Goal: Transaction & Acquisition: Purchase product/service

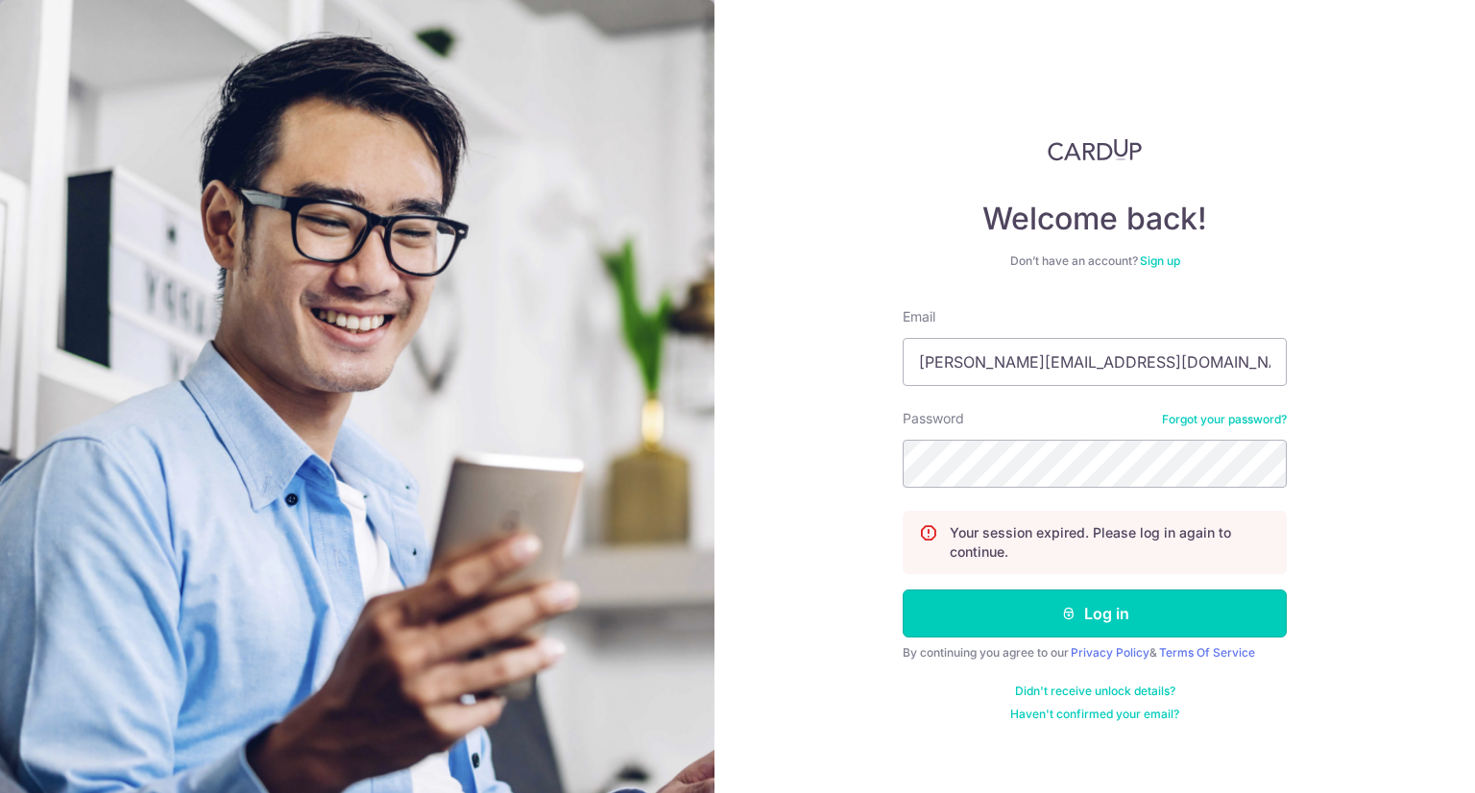
click at [1089, 618] on button "Log in" at bounding box center [1095, 614] width 384 height 48
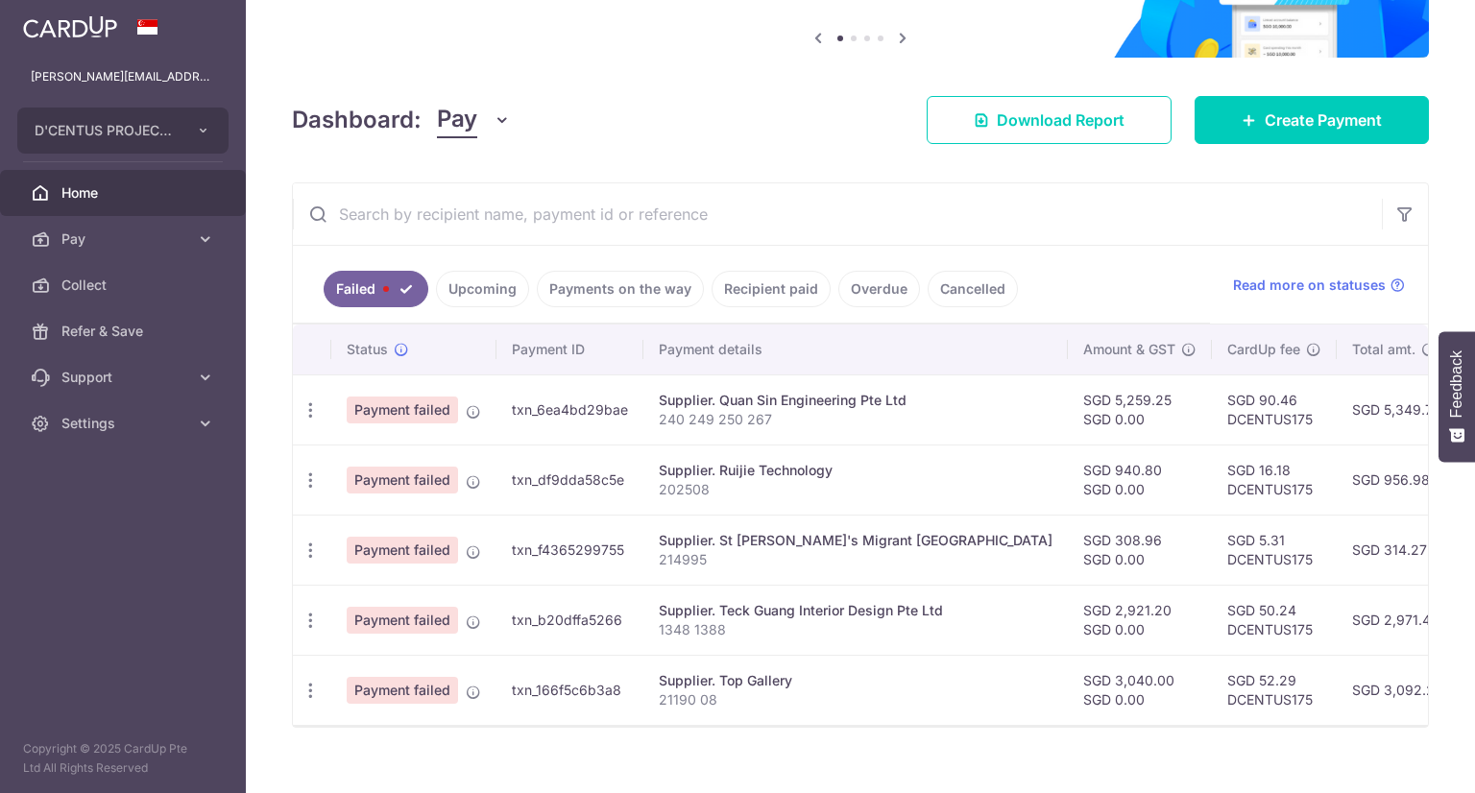
scroll to position [192, 0]
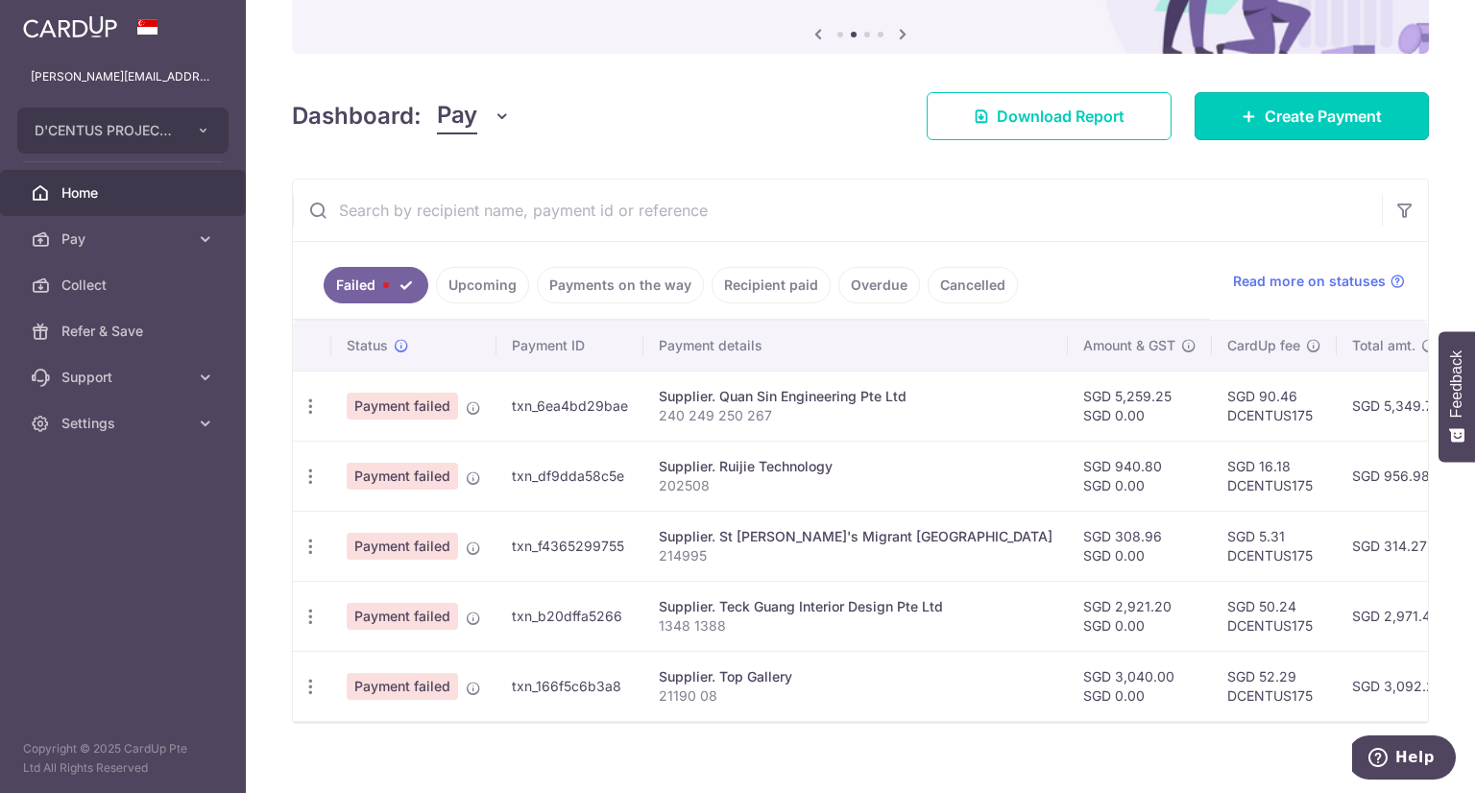
click at [1269, 122] on span "Create Payment" at bounding box center [1322, 116] width 117 height 23
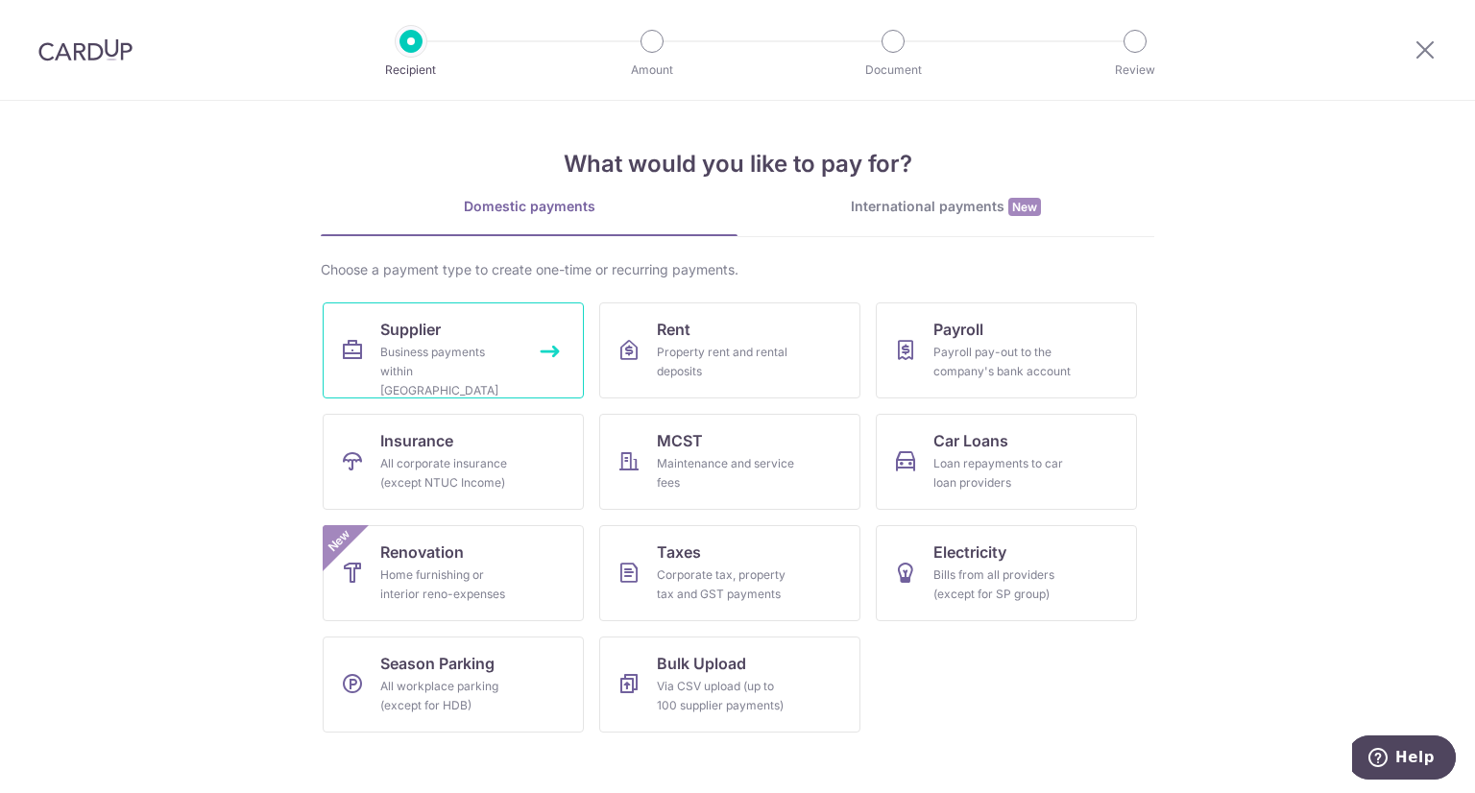
click at [476, 333] on link "Supplier Business payments within Singapore" at bounding box center [453, 350] width 261 height 96
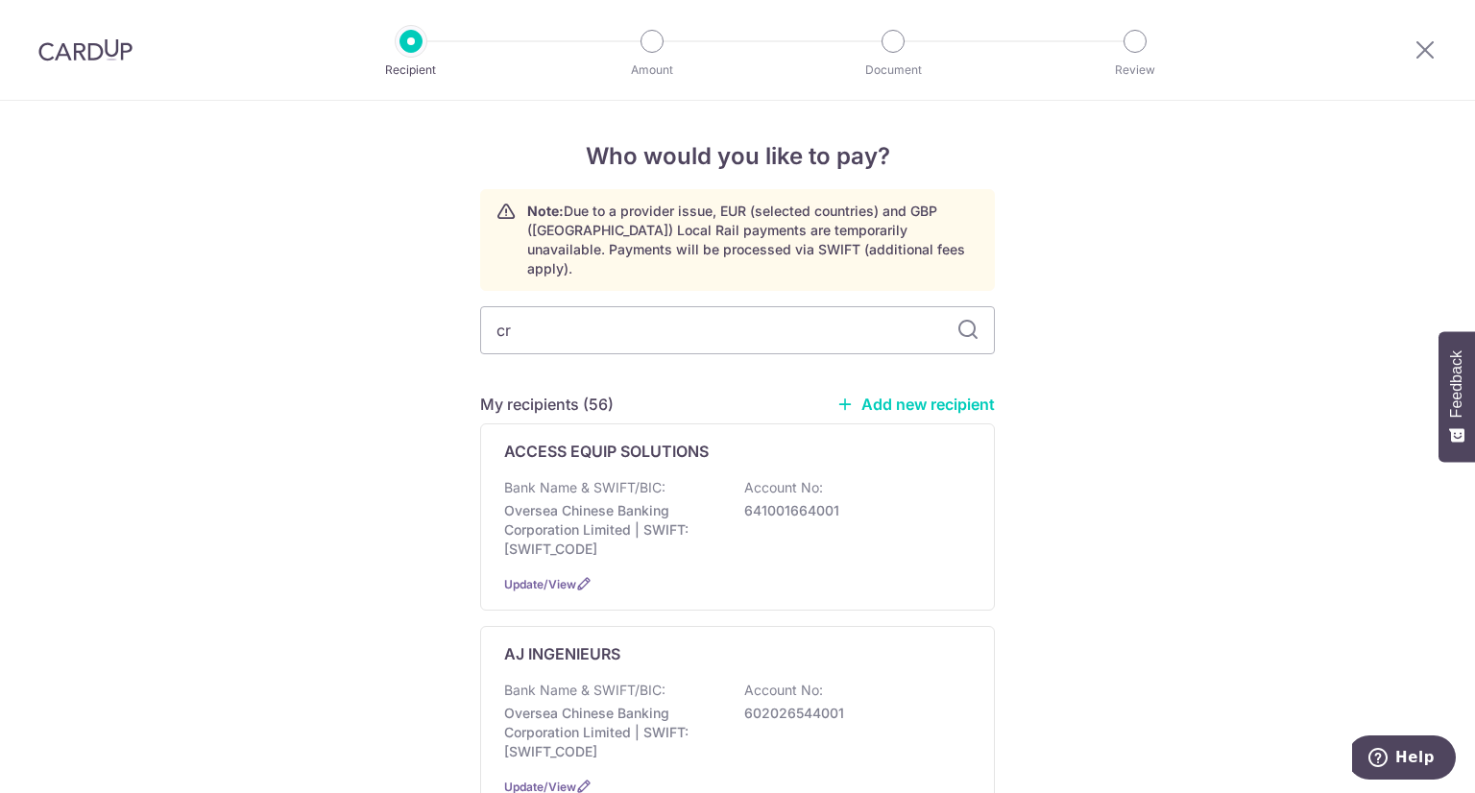
type input "cre"
click at [666, 452] on div "Crescendo Building and Facilities Pte Ltd Bank Name & SWIFT/BIC: Oversea Chines…" at bounding box center [737, 516] width 515 height 187
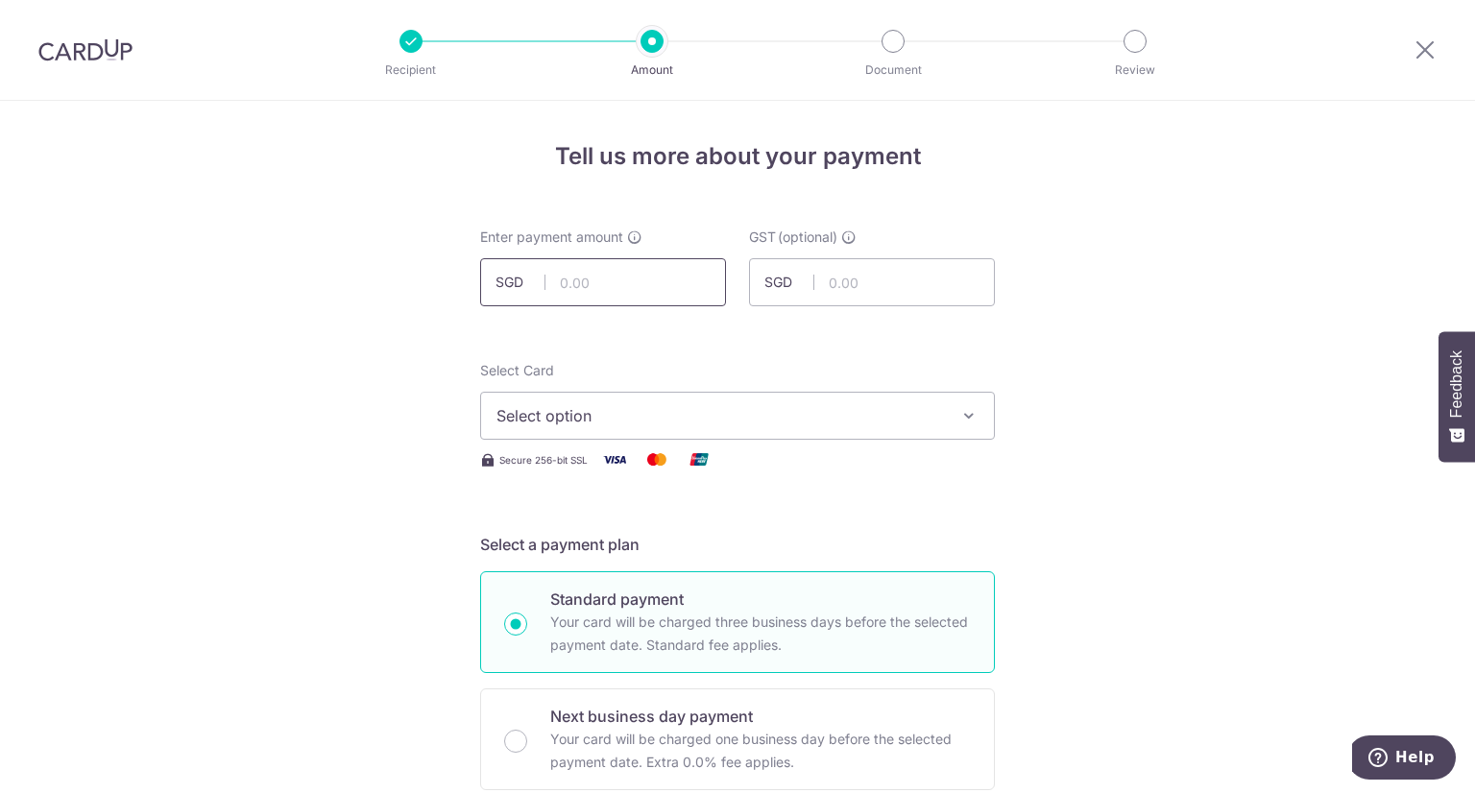
click at [618, 285] on input "text" at bounding box center [603, 282] width 246 height 48
click at [591, 285] on input "158977.77" at bounding box center [603, 282] width 246 height 48
type input "15,897.77"
click at [665, 422] on span "Select option" at bounding box center [719, 415] width 447 height 23
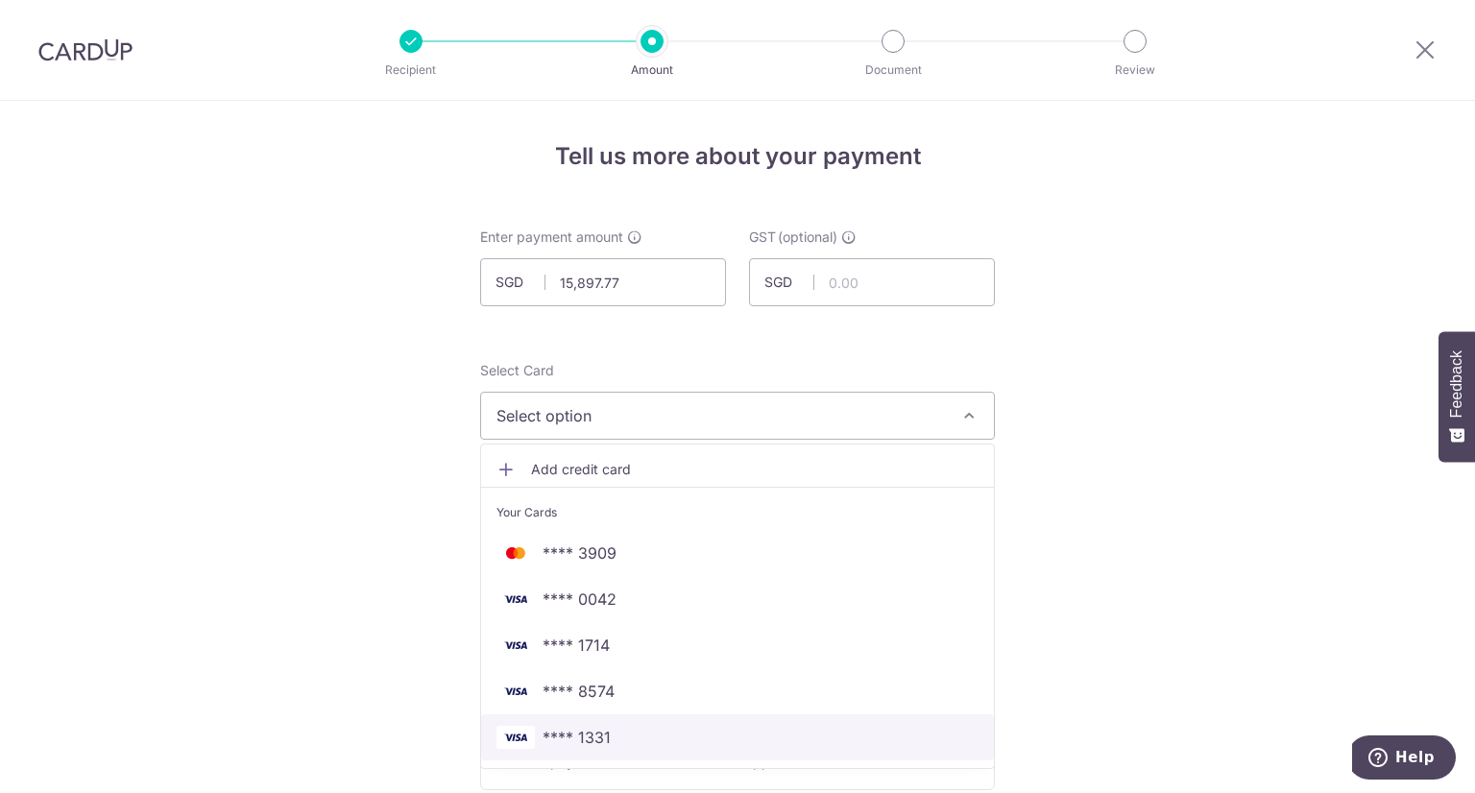
drag, startPoint x: 620, startPoint y: 726, endPoint x: 712, endPoint y: 627, distance: 135.2
click at [620, 726] on span "**** 1331" at bounding box center [737, 737] width 482 height 23
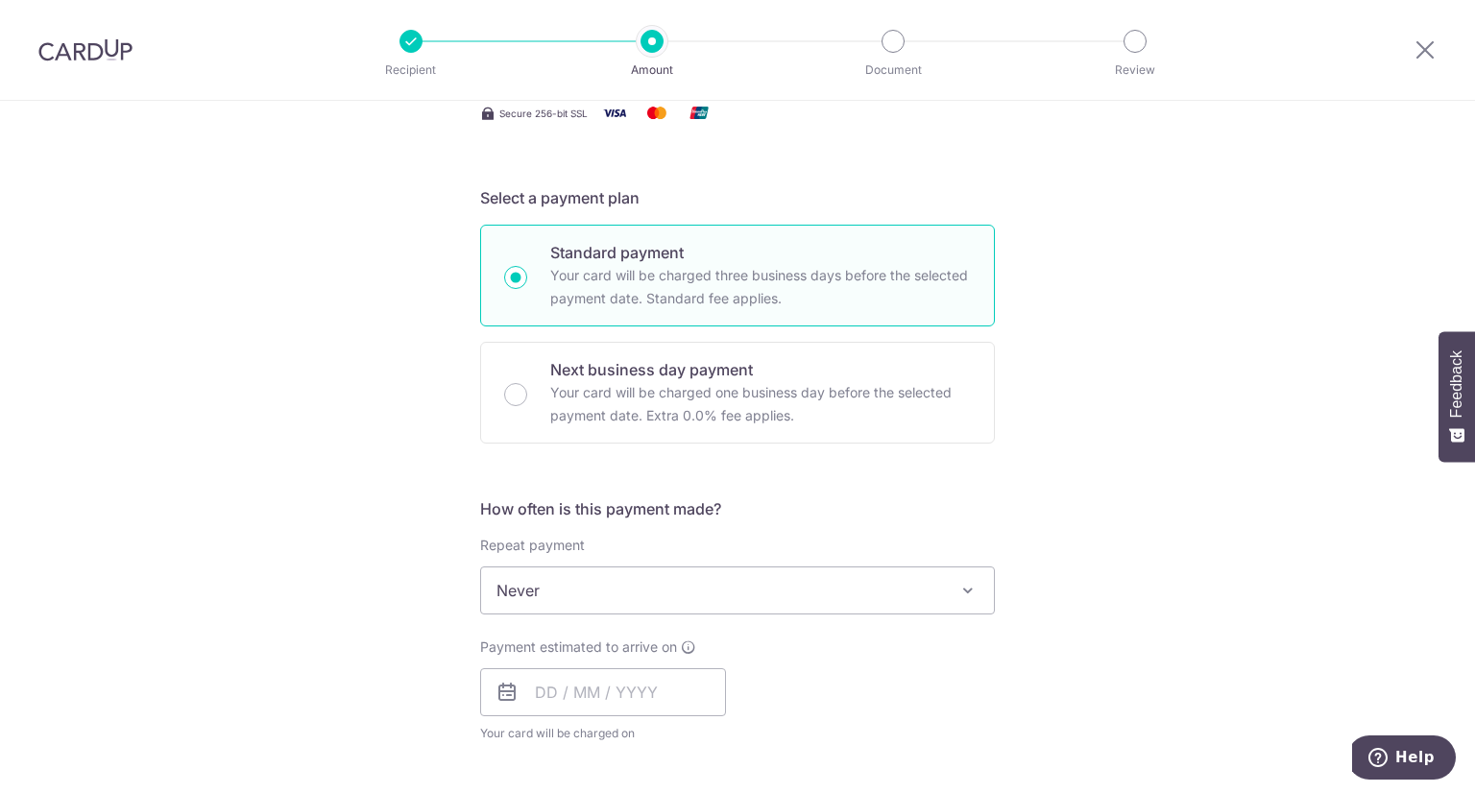
scroll to position [384, 0]
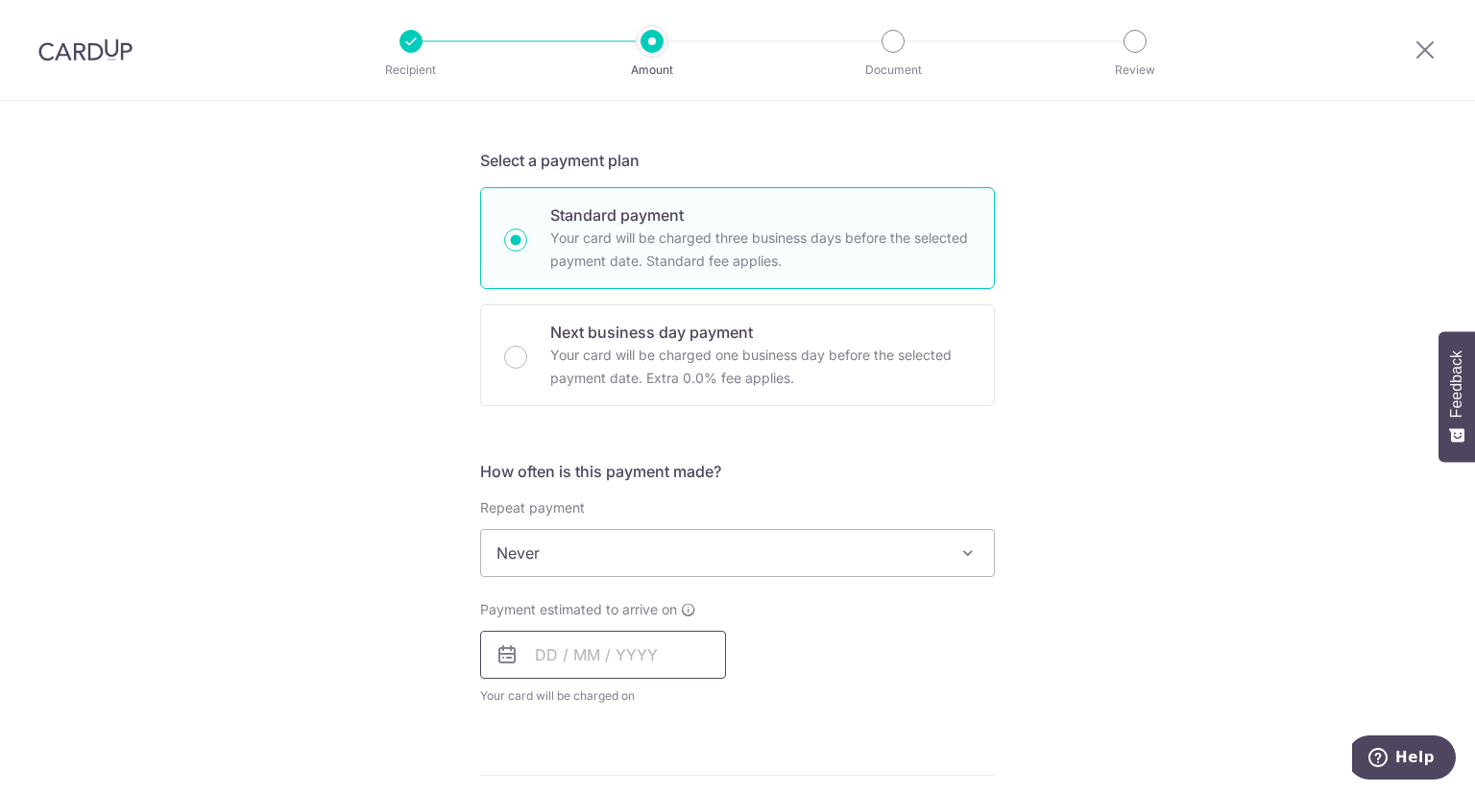
click at [573, 662] on input "text" at bounding box center [603, 655] width 246 height 48
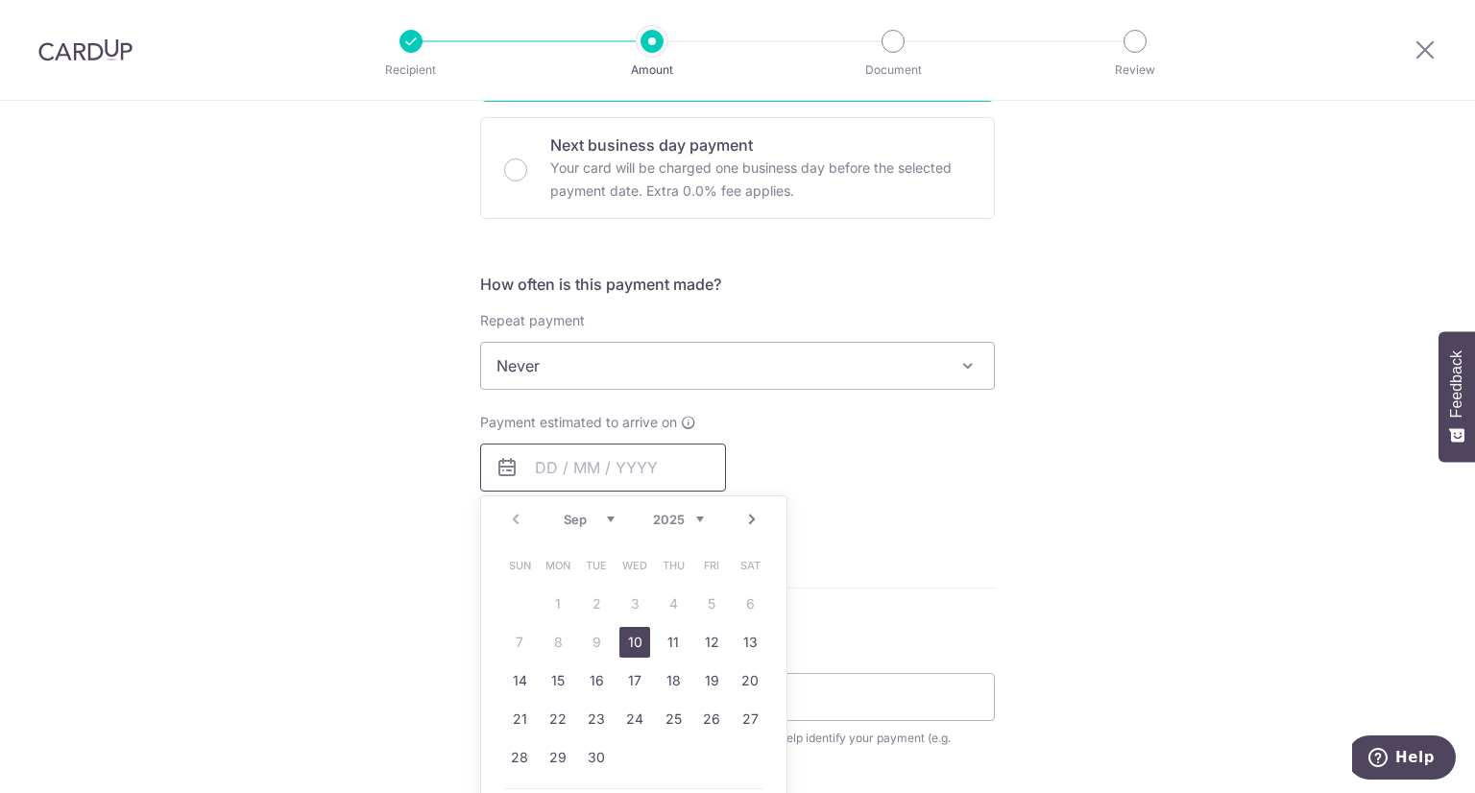
scroll to position [576, 0]
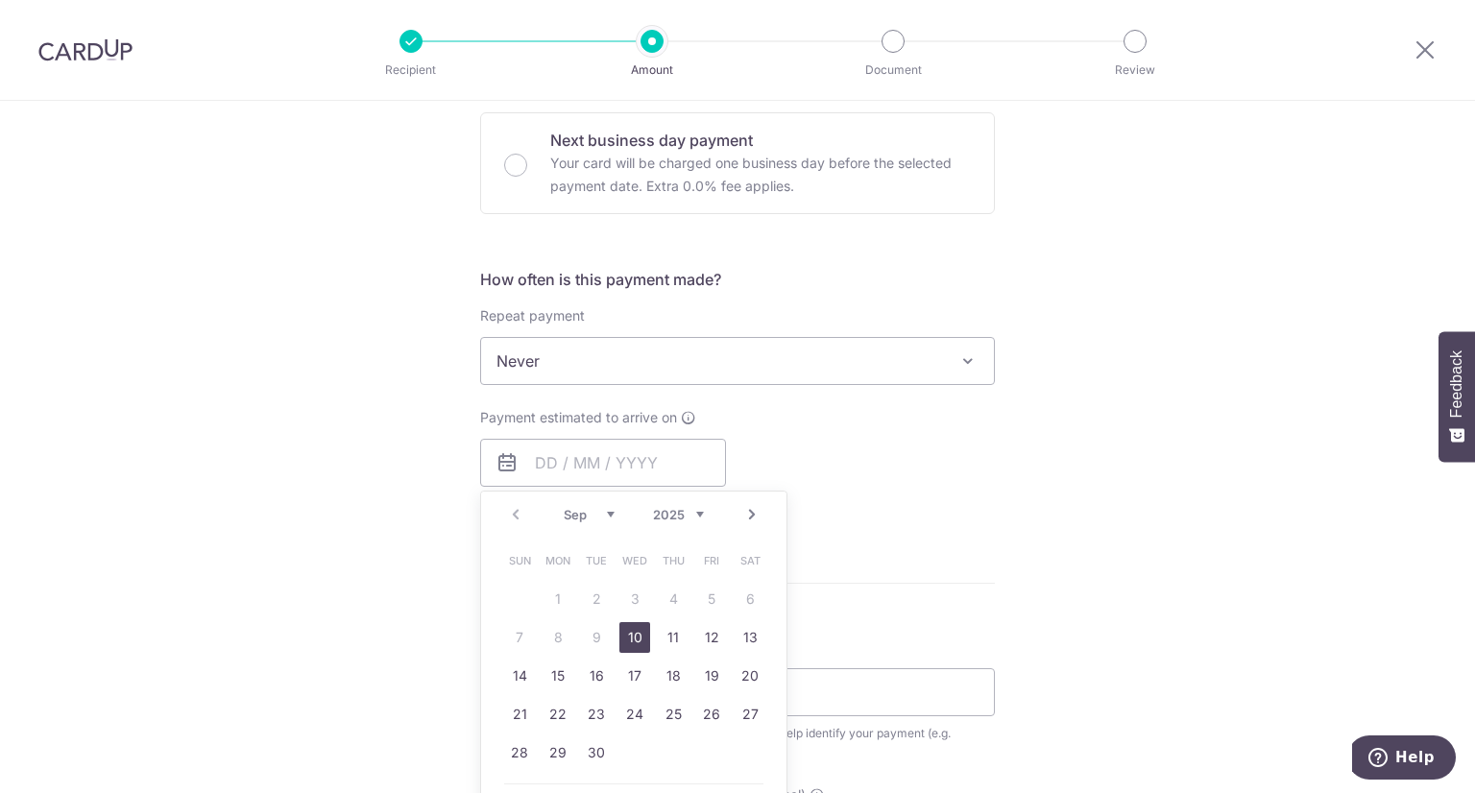
click at [634, 638] on link "10" at bounding box center [634, 637] width 31 height 31
type input "10/09/2025"
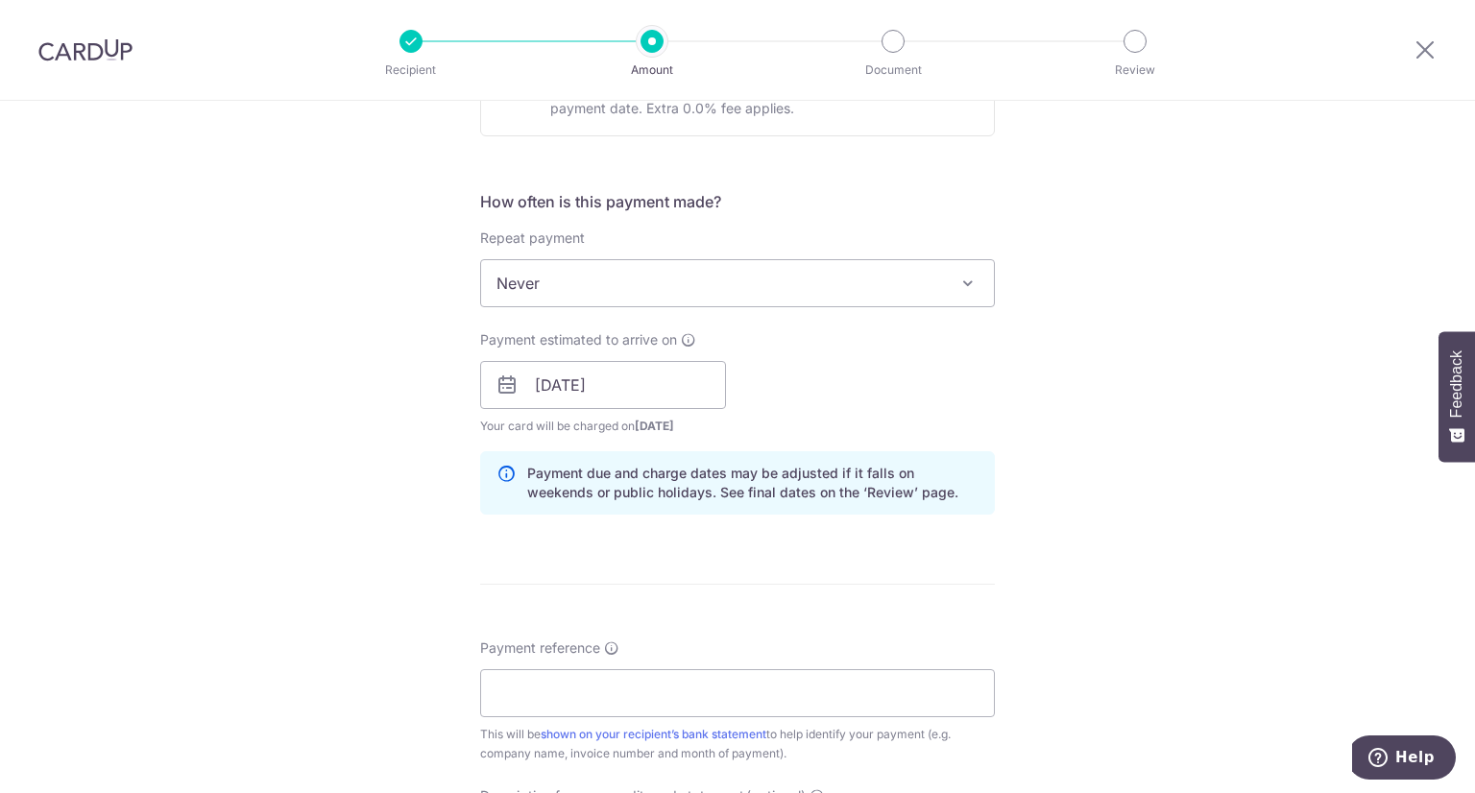
scroll to position [768, 0]
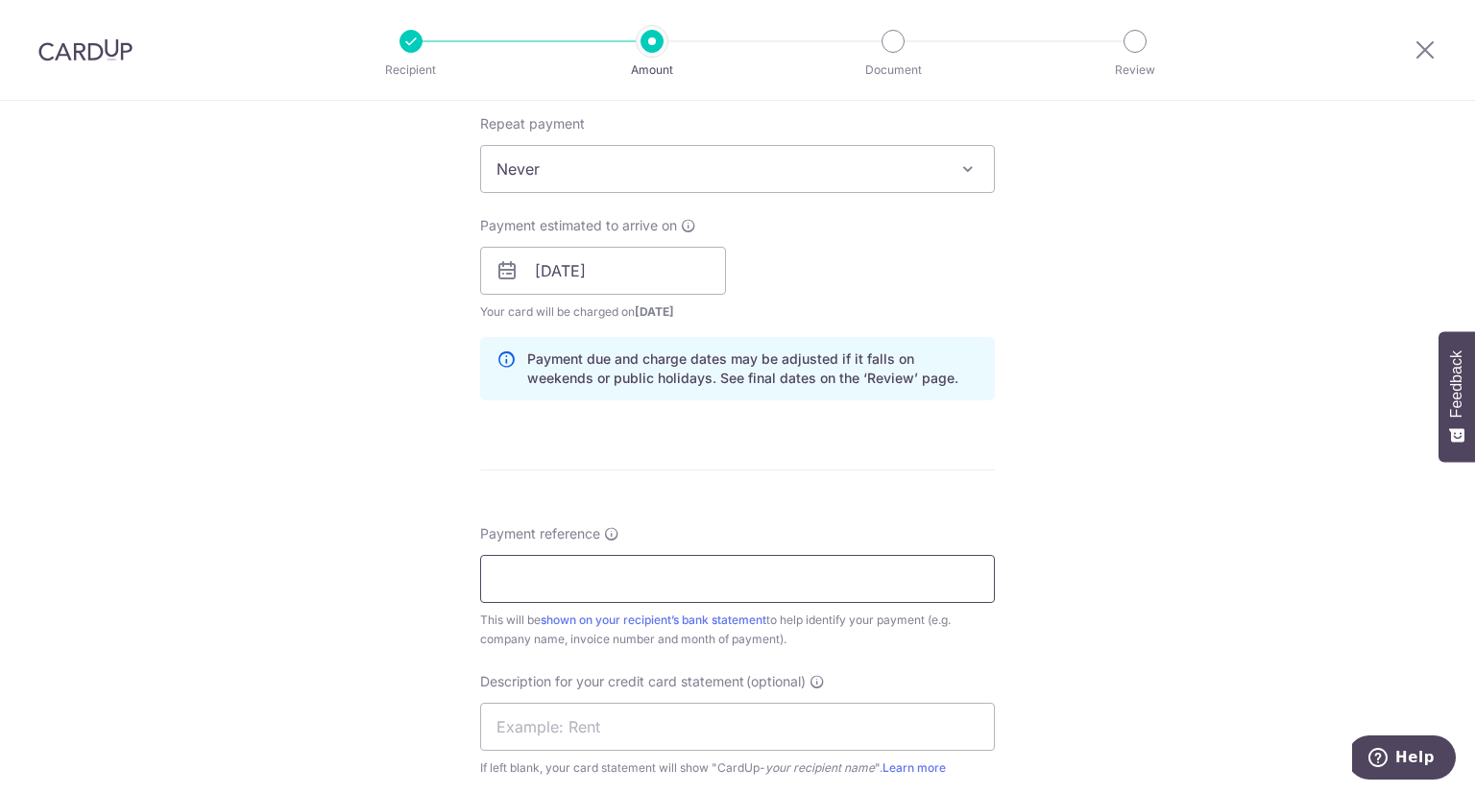
click at [522, 584] on input "Payment reference" at bounding box center [737, 579] width 515 height 48
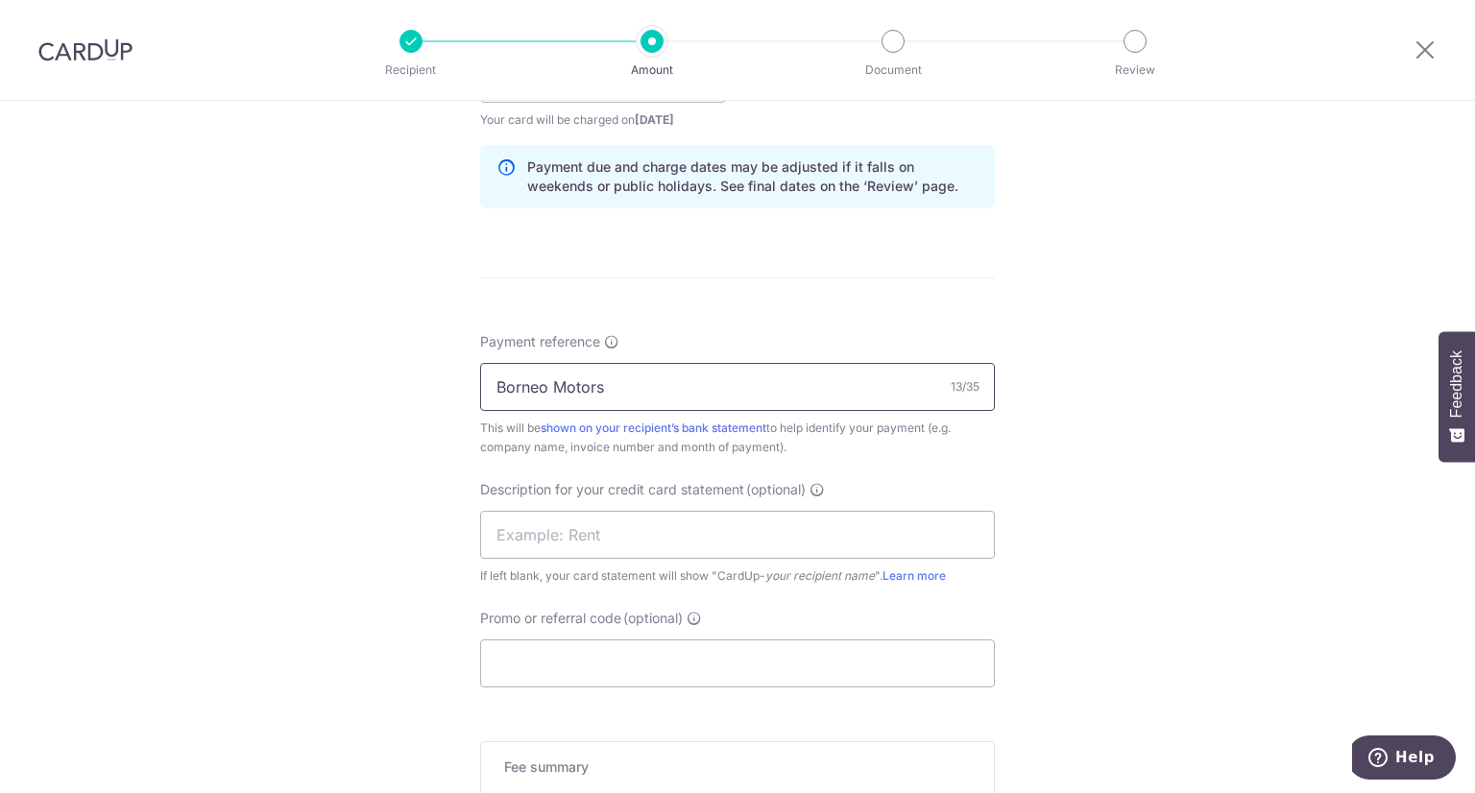
scroll to position [1056, 0]
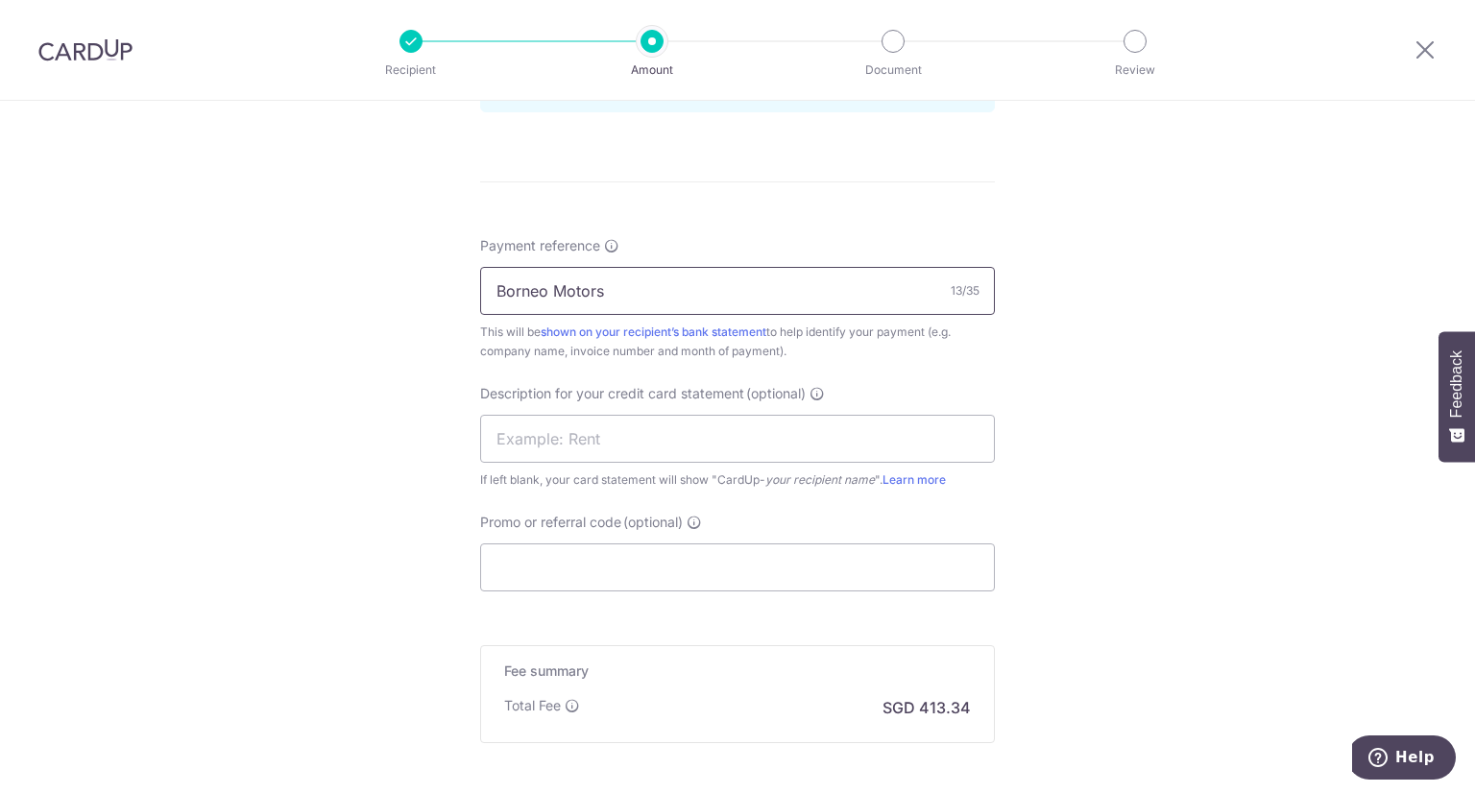
type input "Borneo Motors"
click at [545, 446] on input "text" at bounding box center [737, 439] width 515 height 48
type input "Crescendos"
click at [545, 565] on input "Promo or referral code (optional)" at bounding box center [737, 567] width 515 height 48
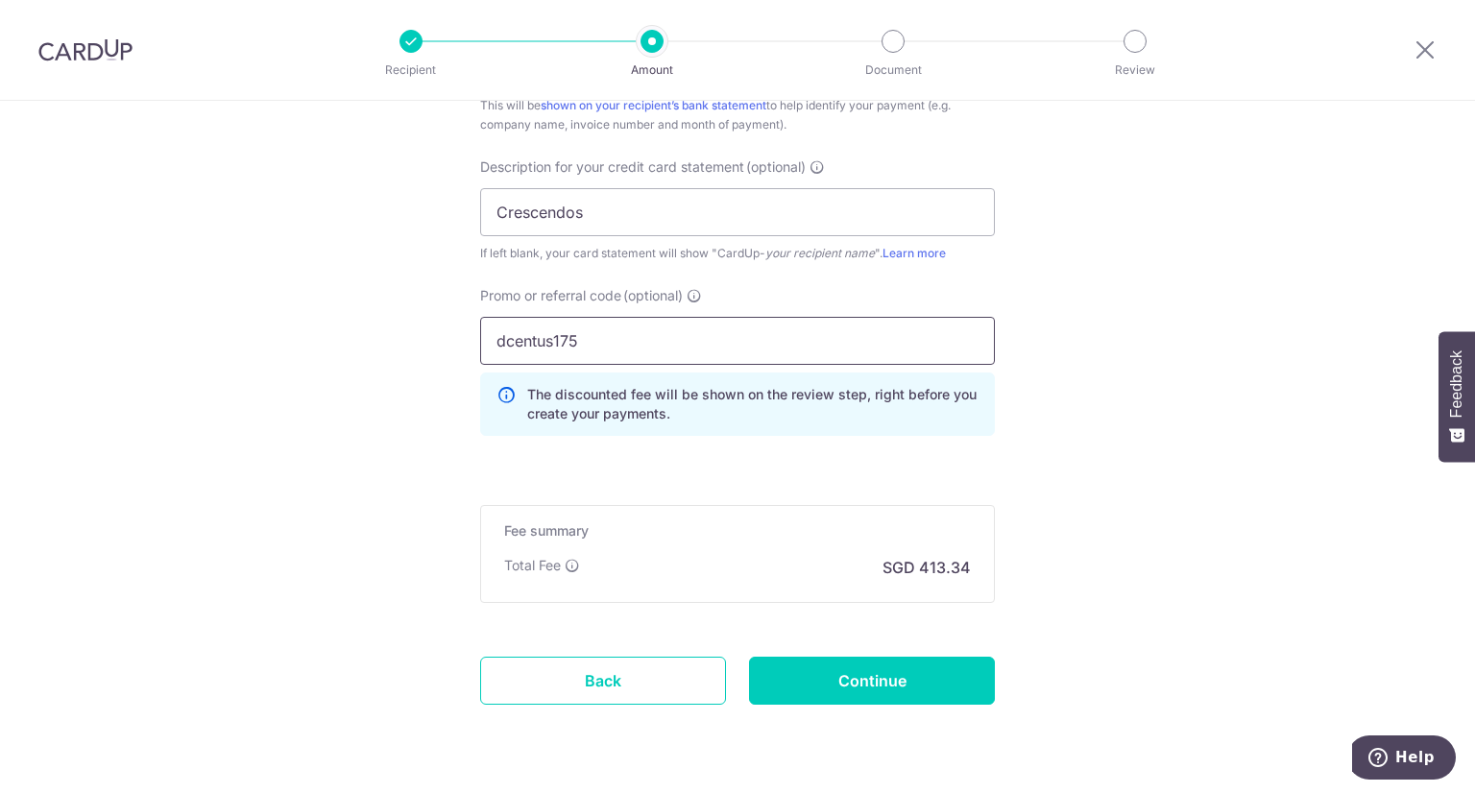
scroll to position [1336, 0]
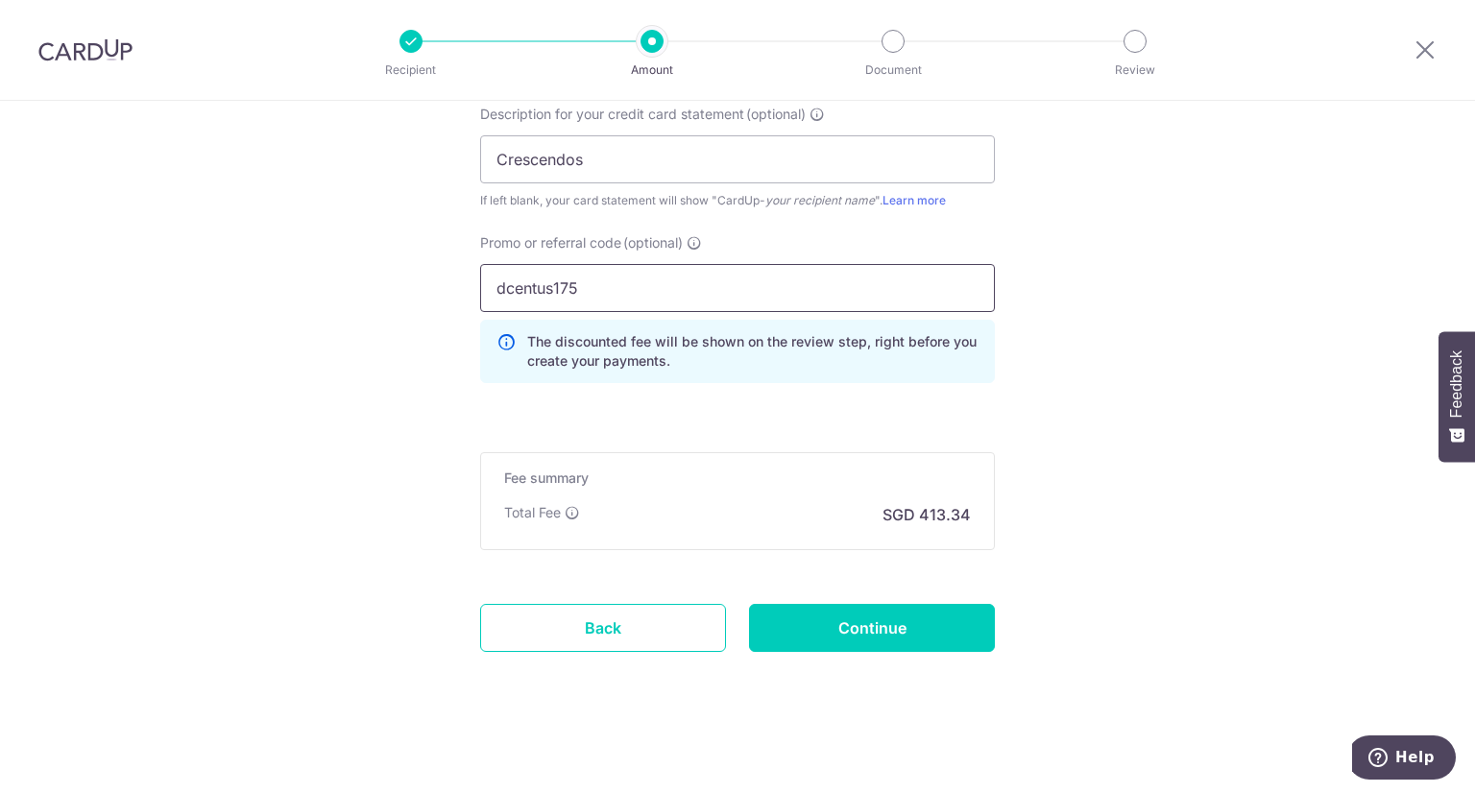
type input "dcentus175"
click at [850, 625] on input "Continue" at bounding box center [872, 628] width 246 height 48
type input "Create Schedule"
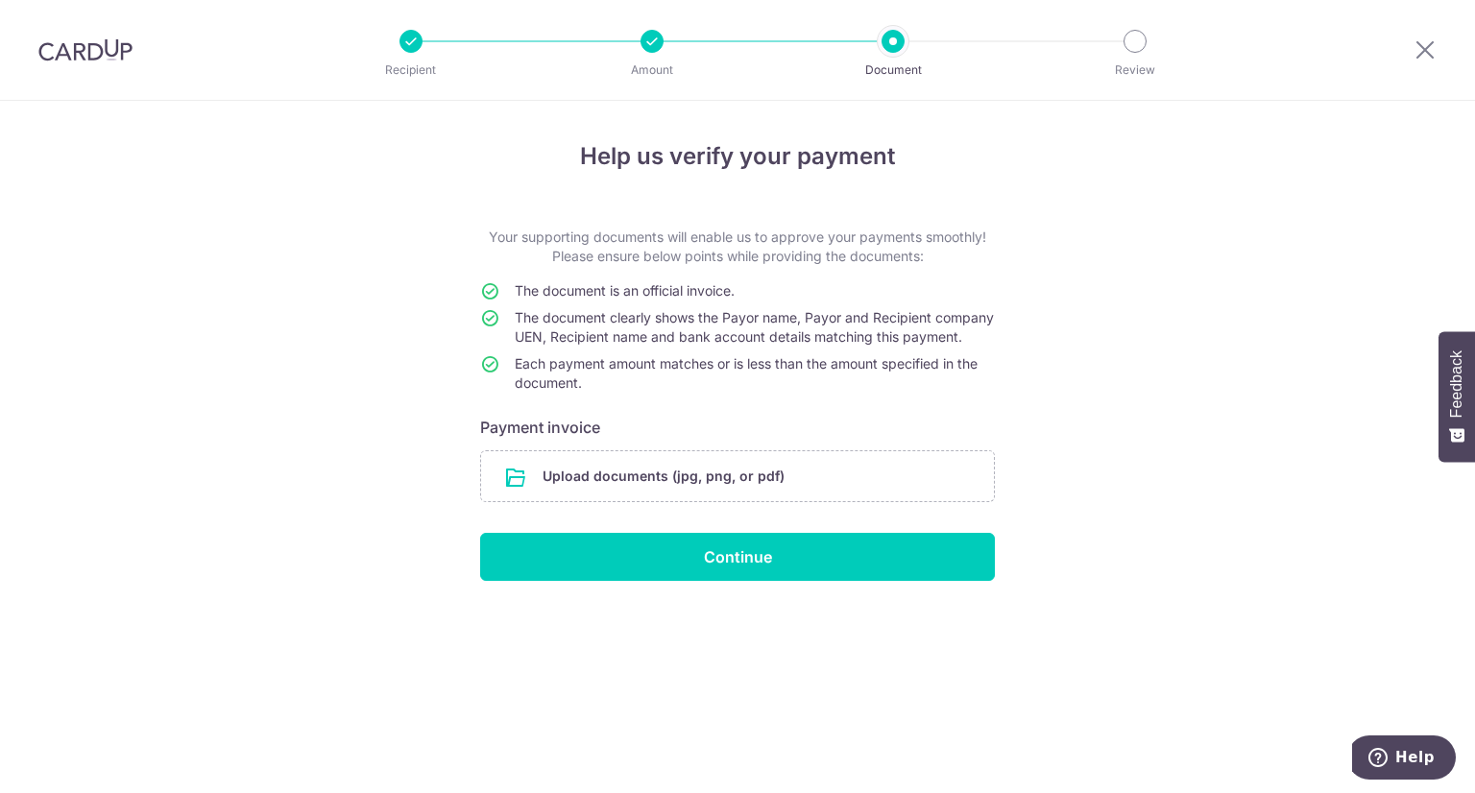
click at [638, 496] on input "file" at bounding box center [737, 476] width 513 height 50
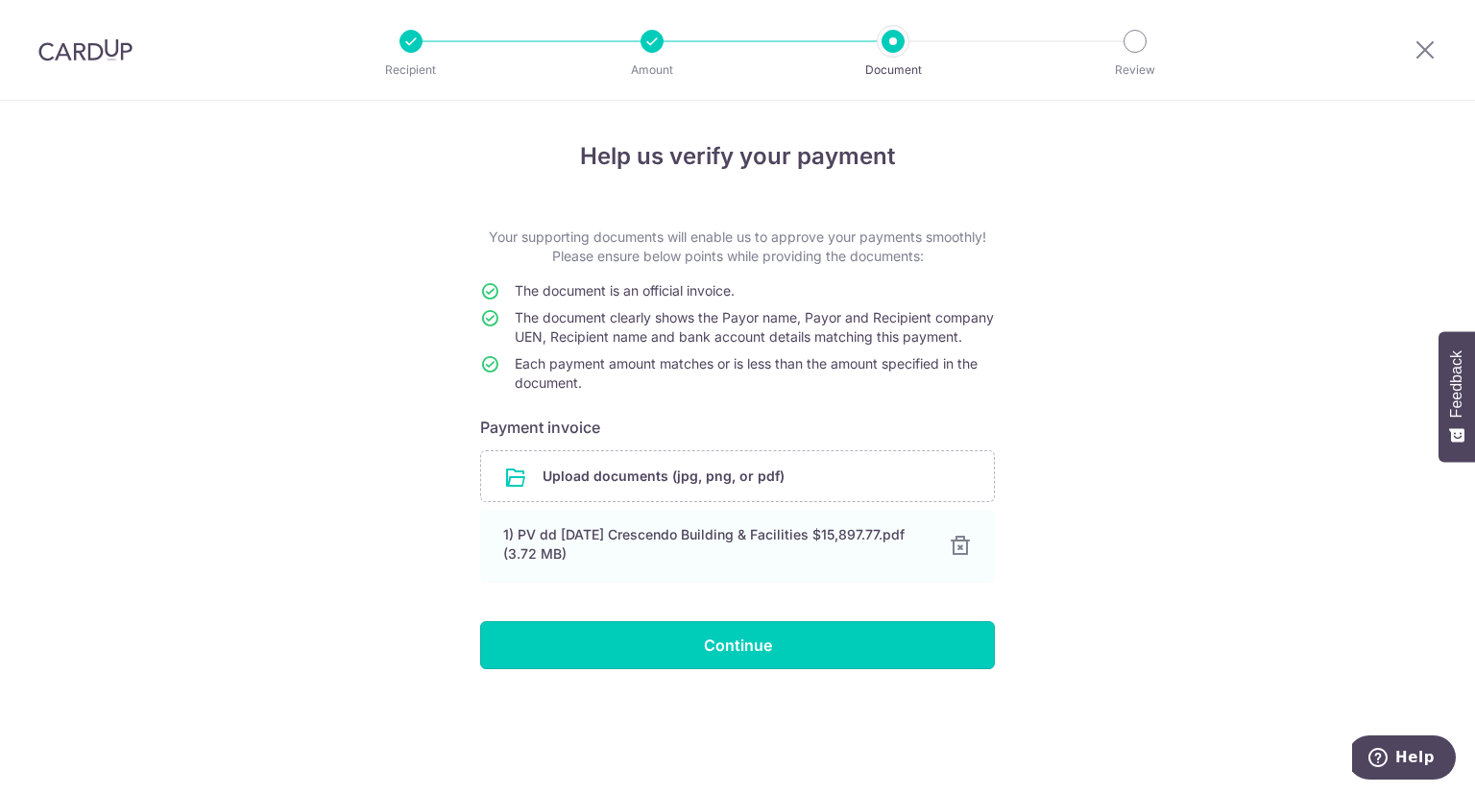
click at [737, 666] on input "Continue" at bounding box center [737, 645] width 515 height 48
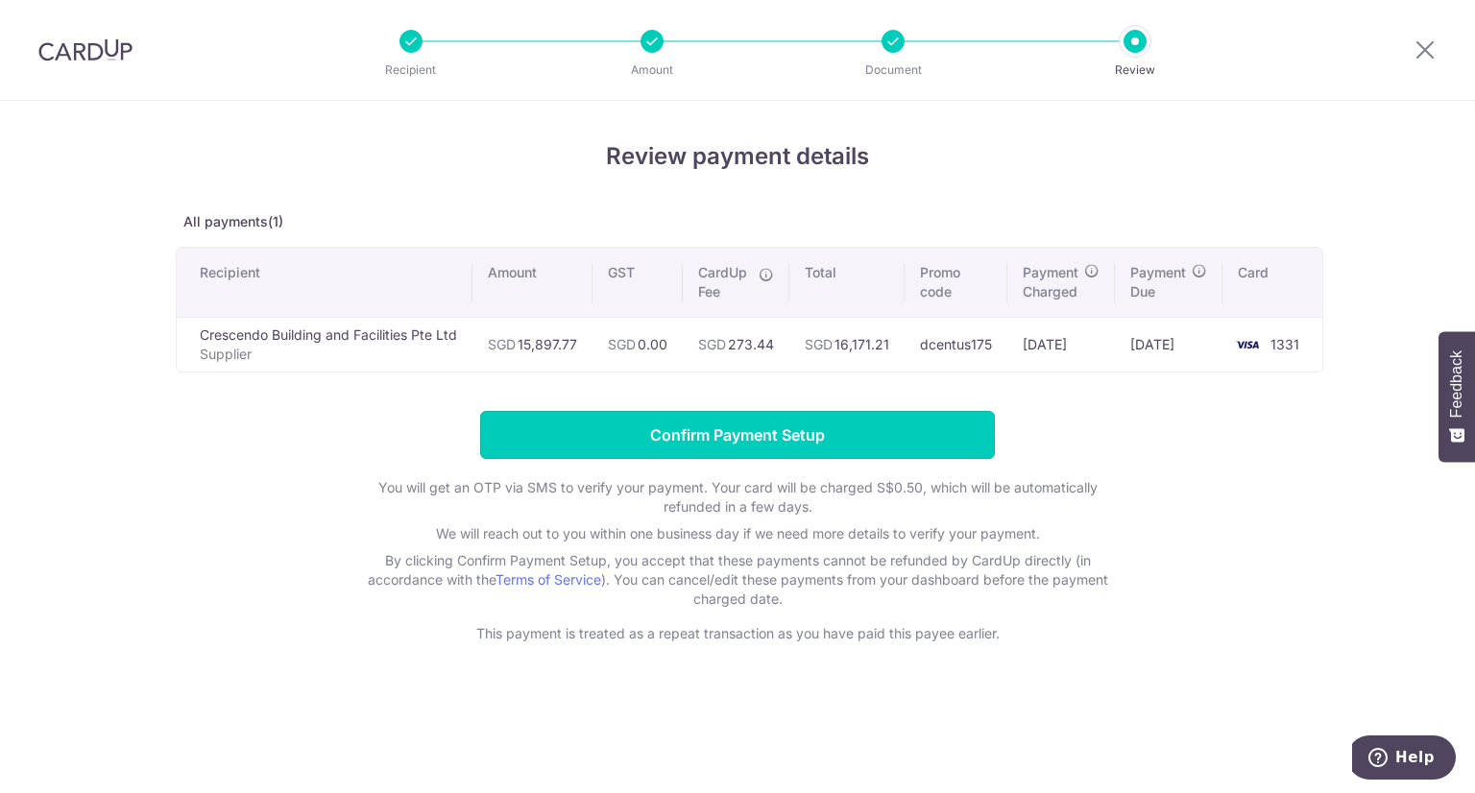
click at [768, 431] on input "Confirm Payment Setup" at bounding box center [737, 435] width 515 height 48
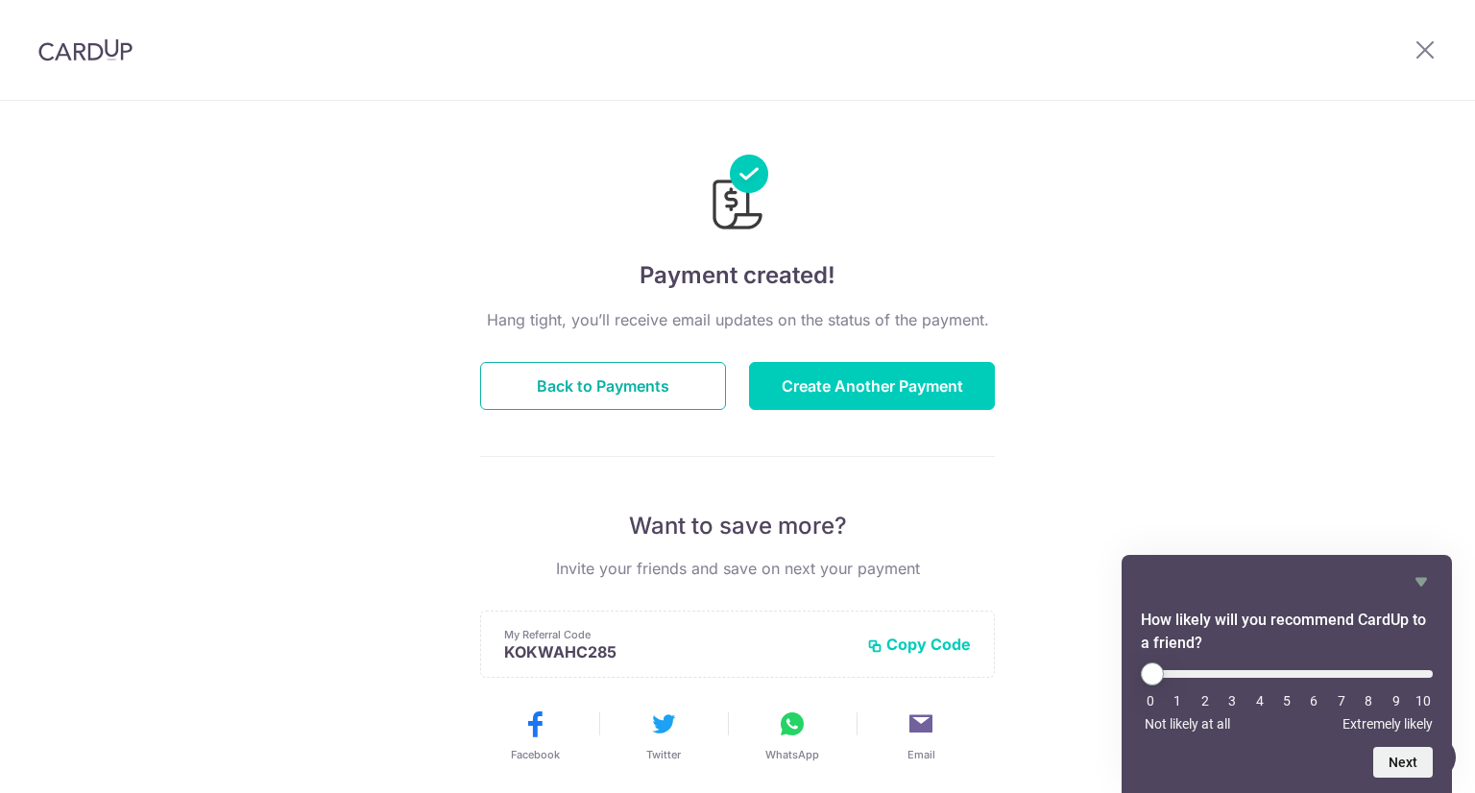
click at [603, 384] on button "Back to Payments" at bounding box center [603, 386] width 246 height 48
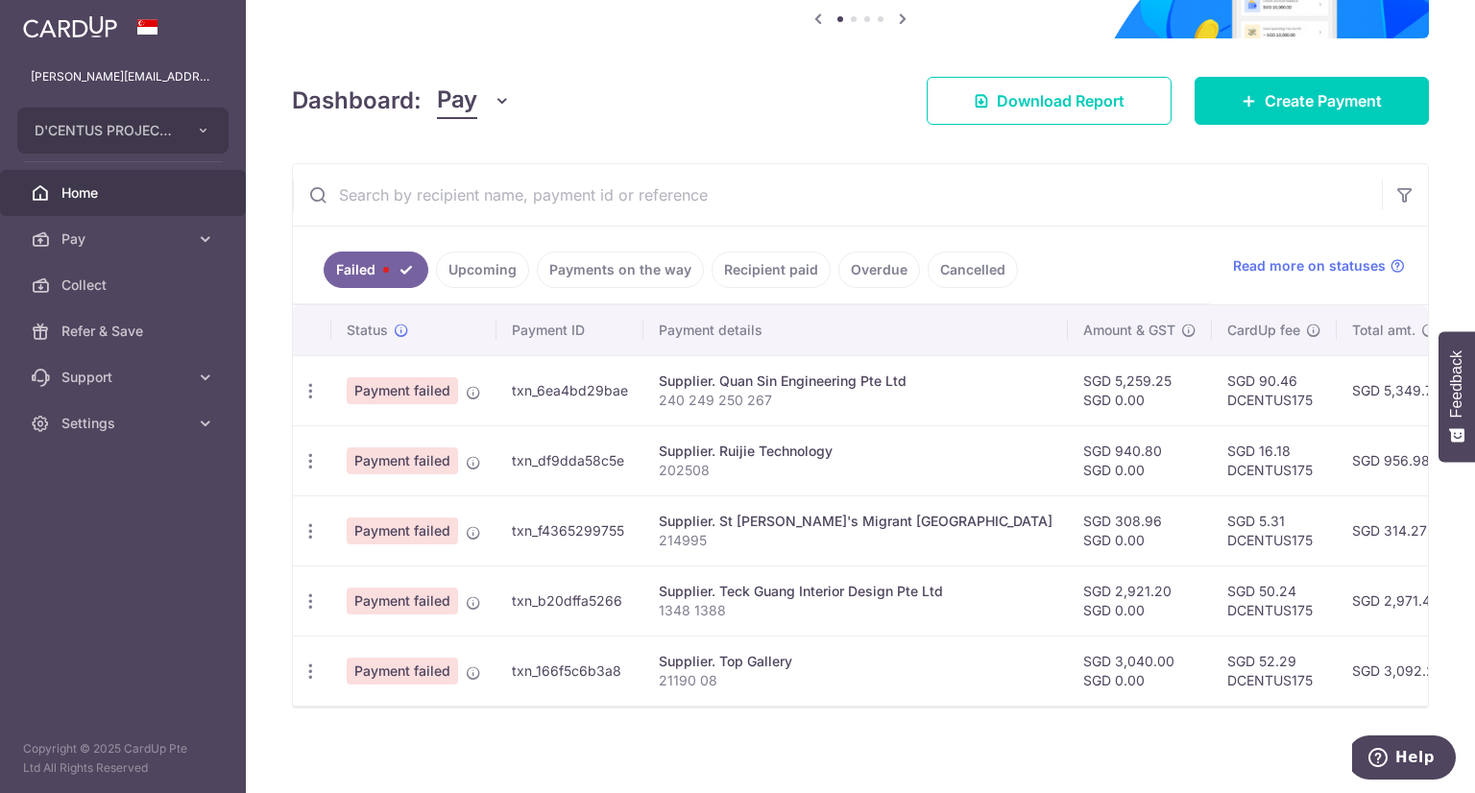
scroll to position [220, 0]
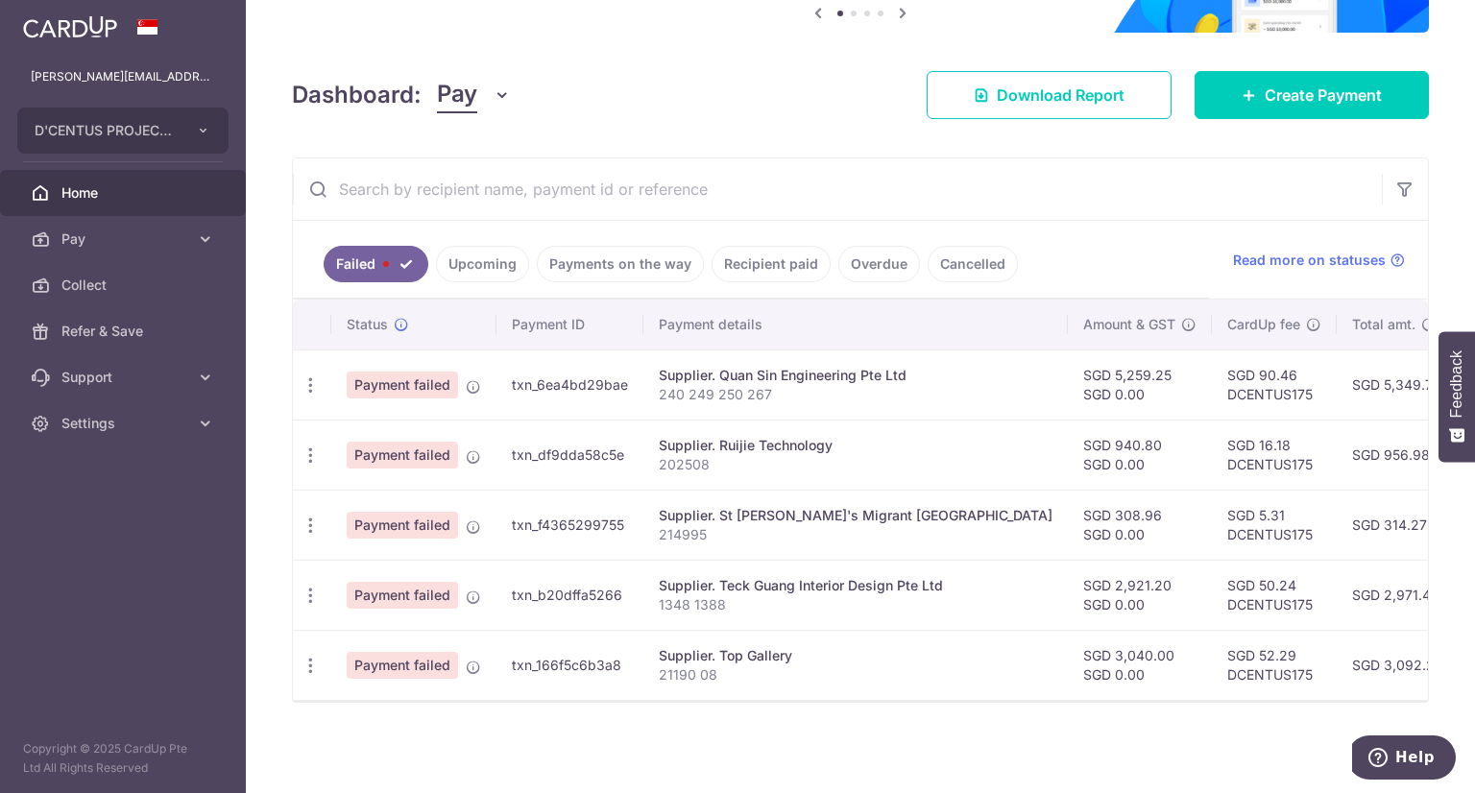
click at [493, 258] on link "Upcoming" at bounding box center [482, 264] width 93 height 36
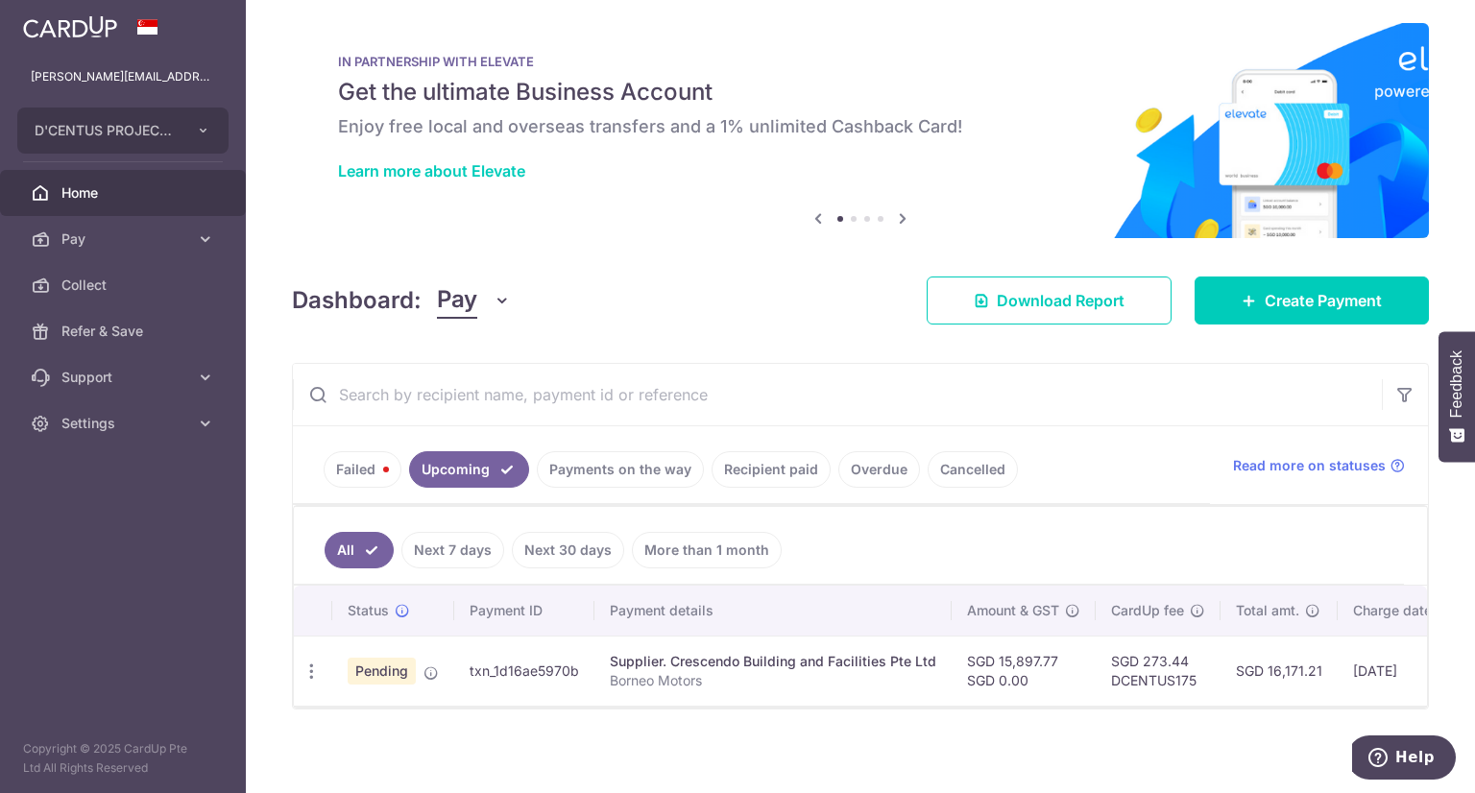
scroll to position [21, 0]
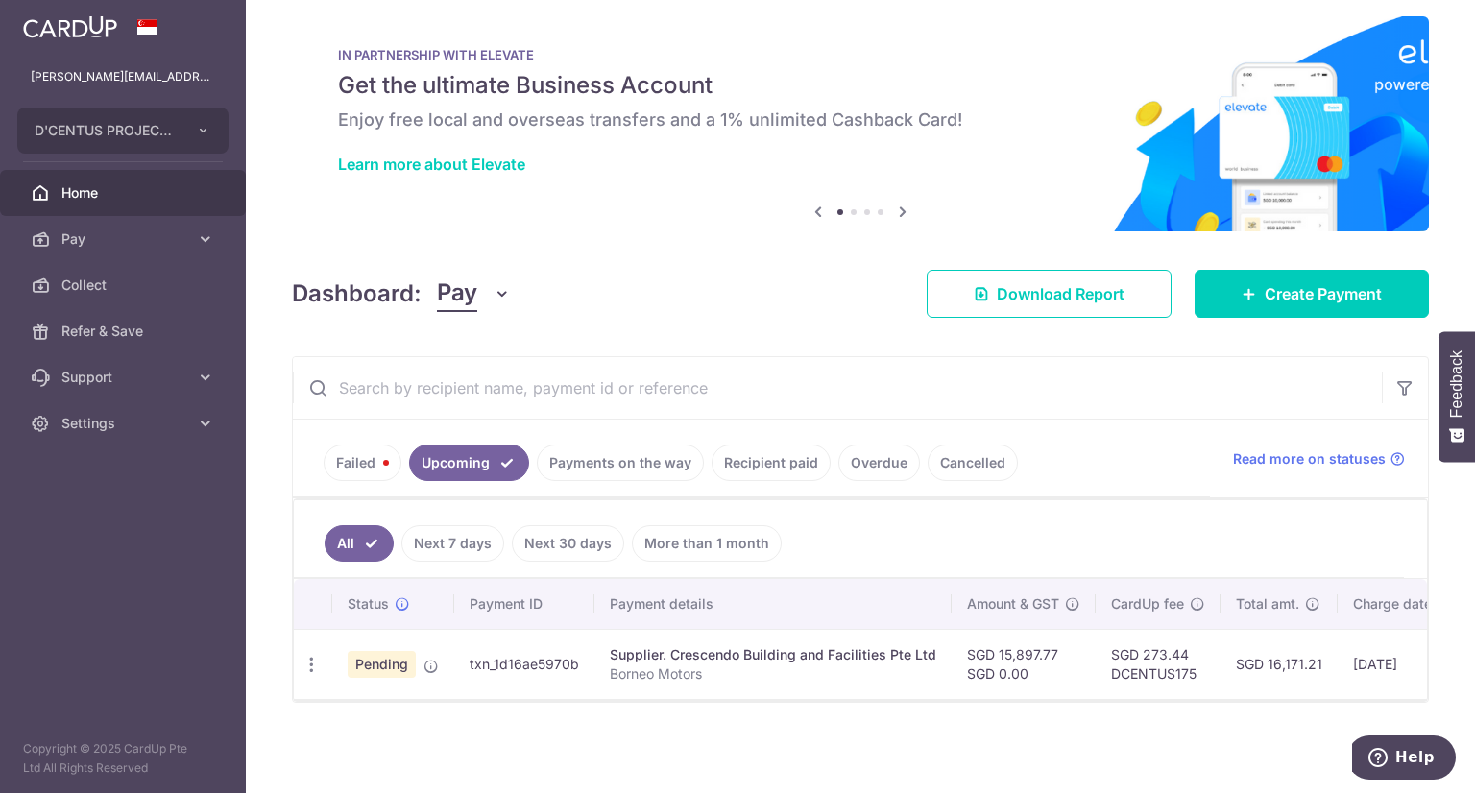
click at [601, 446] on link "Payments on the way" at bounding box center [620, 463] width 167 height 36
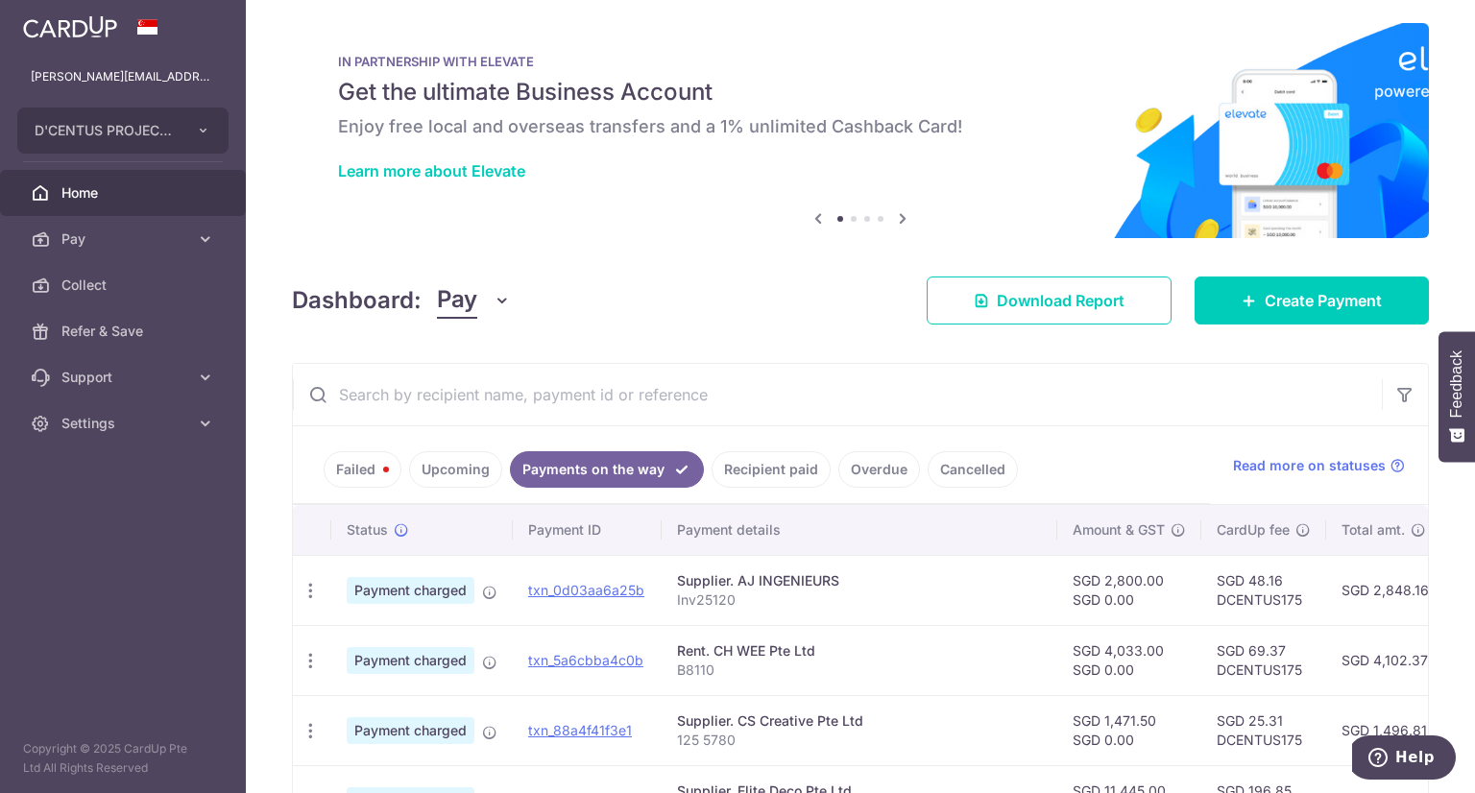
scroll to position [220, 0]
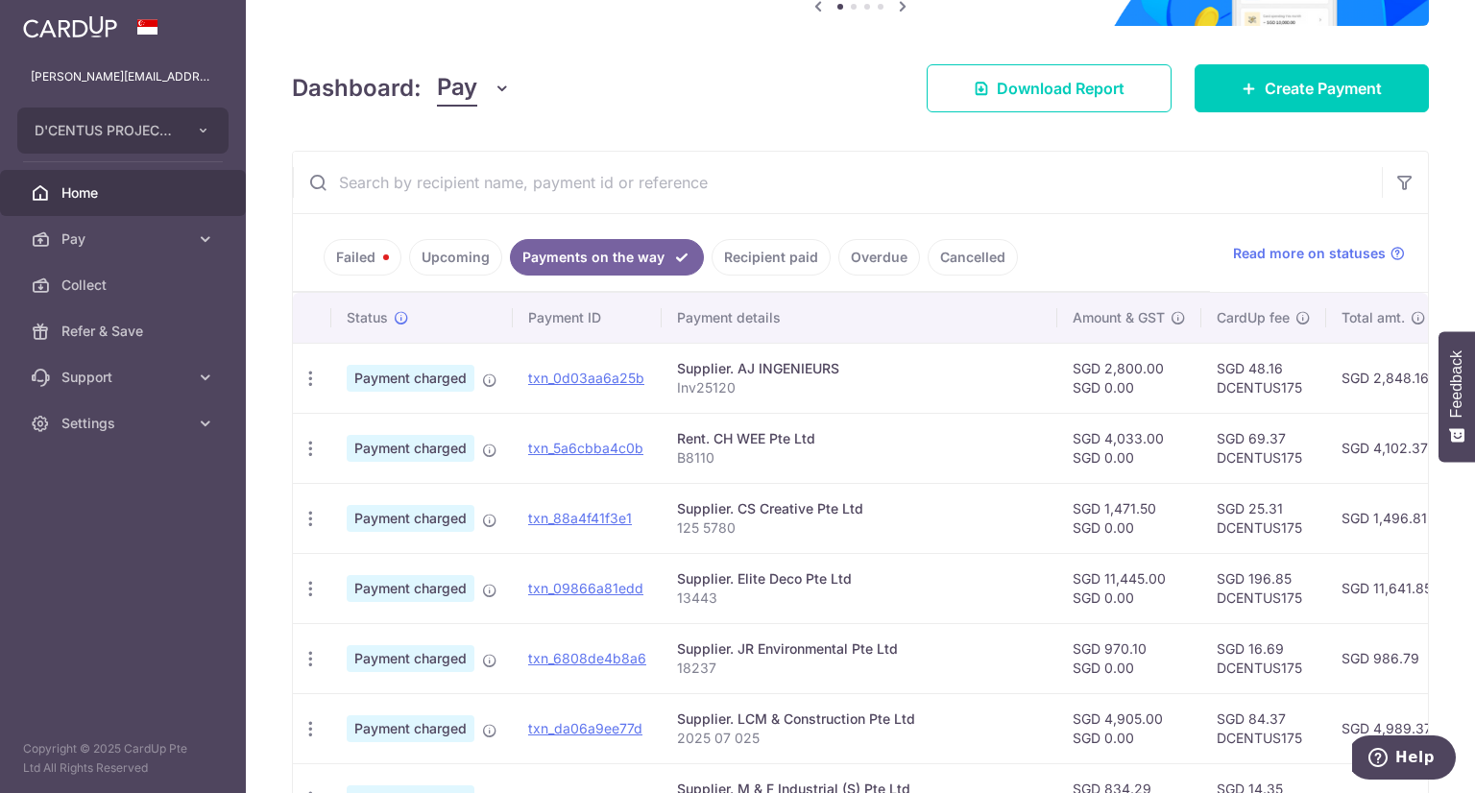
click at [357, 261] on link "Failed" at bounding box center [363, 257] width 78 height 36
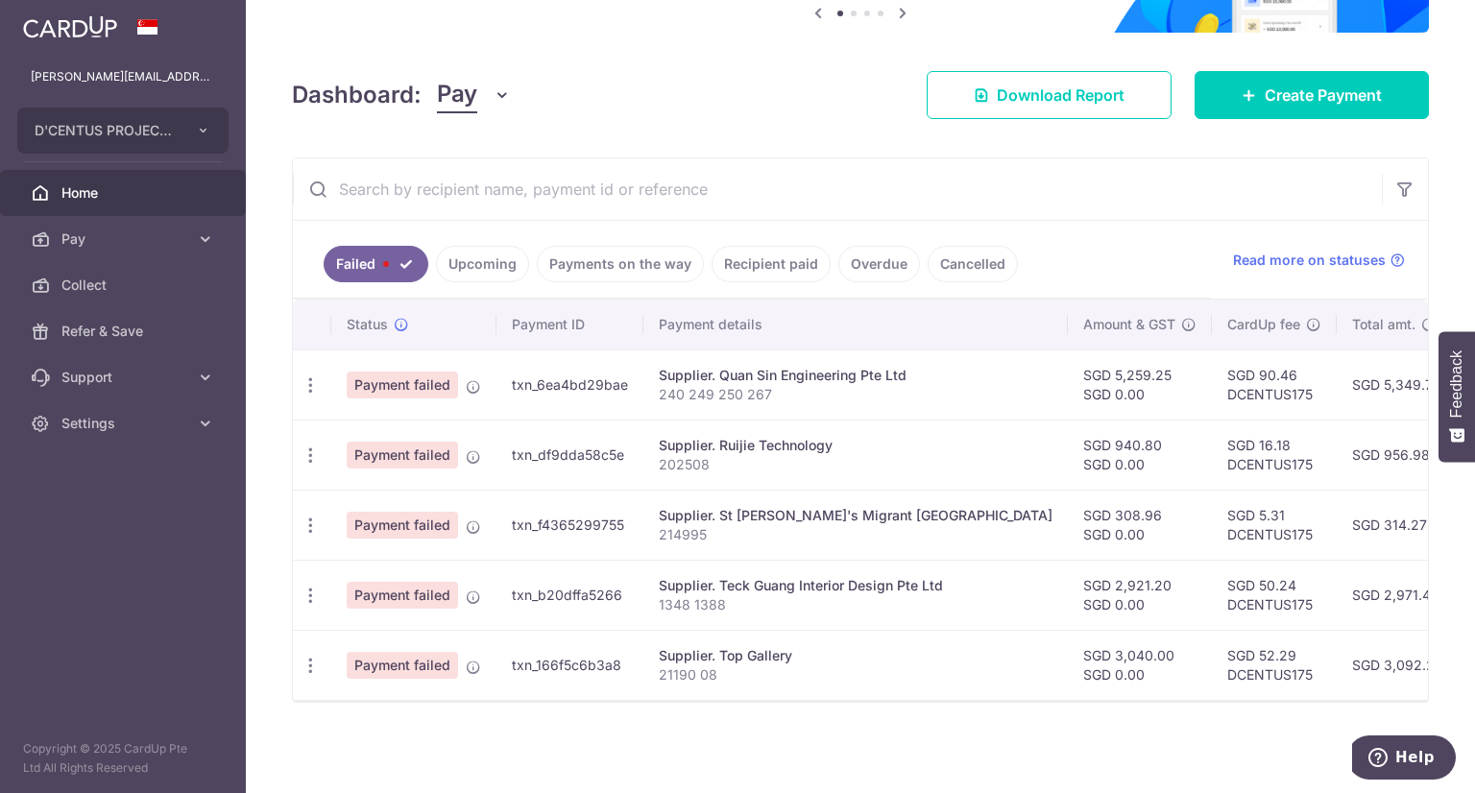
click at [307, 375] on icon "button" at bounding box center [311, 385] width 20 height 20
click at [376, 427] on span "Update payment" at bounding box center [413, 437] width 131 height 23
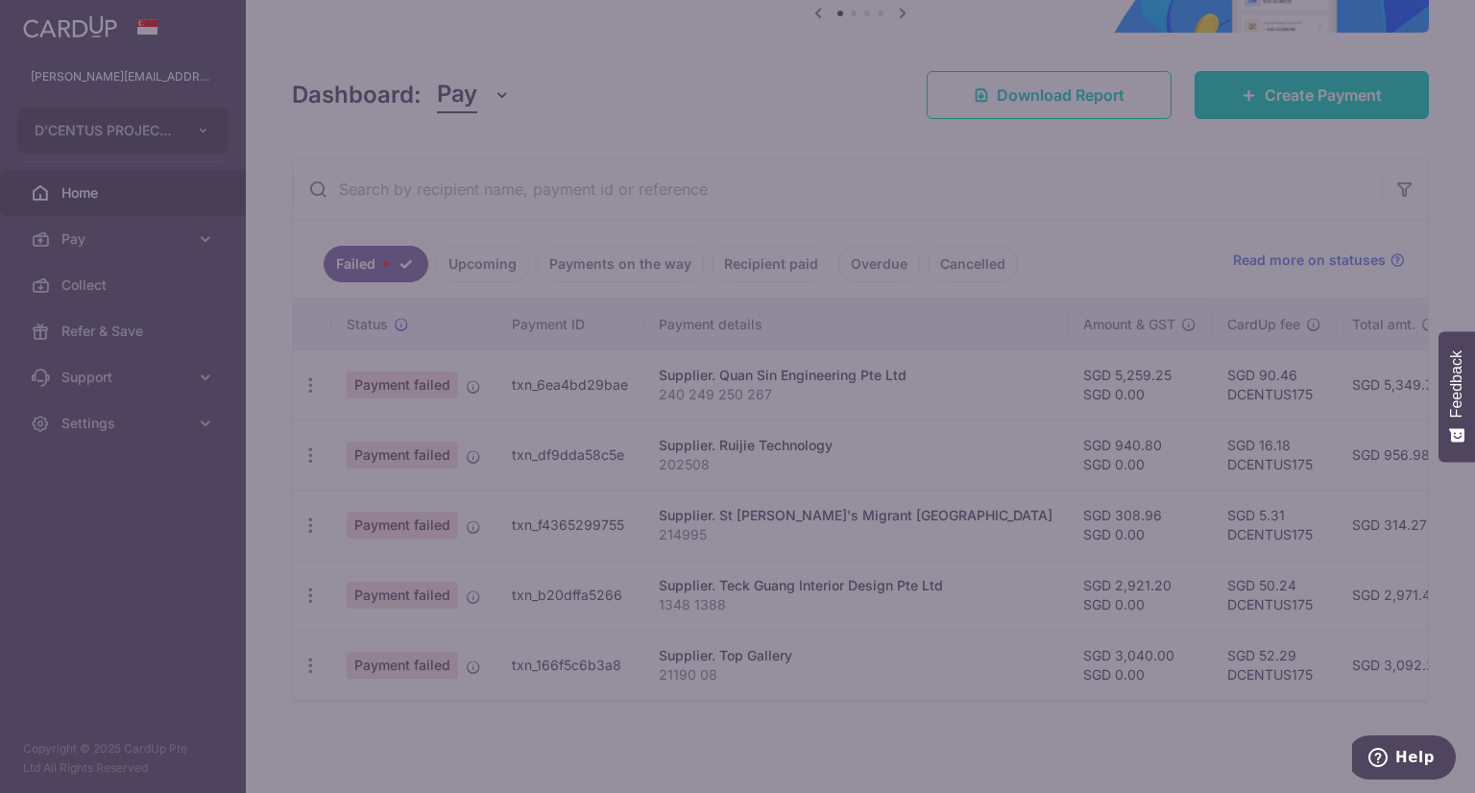
type input "DCENTUS175"
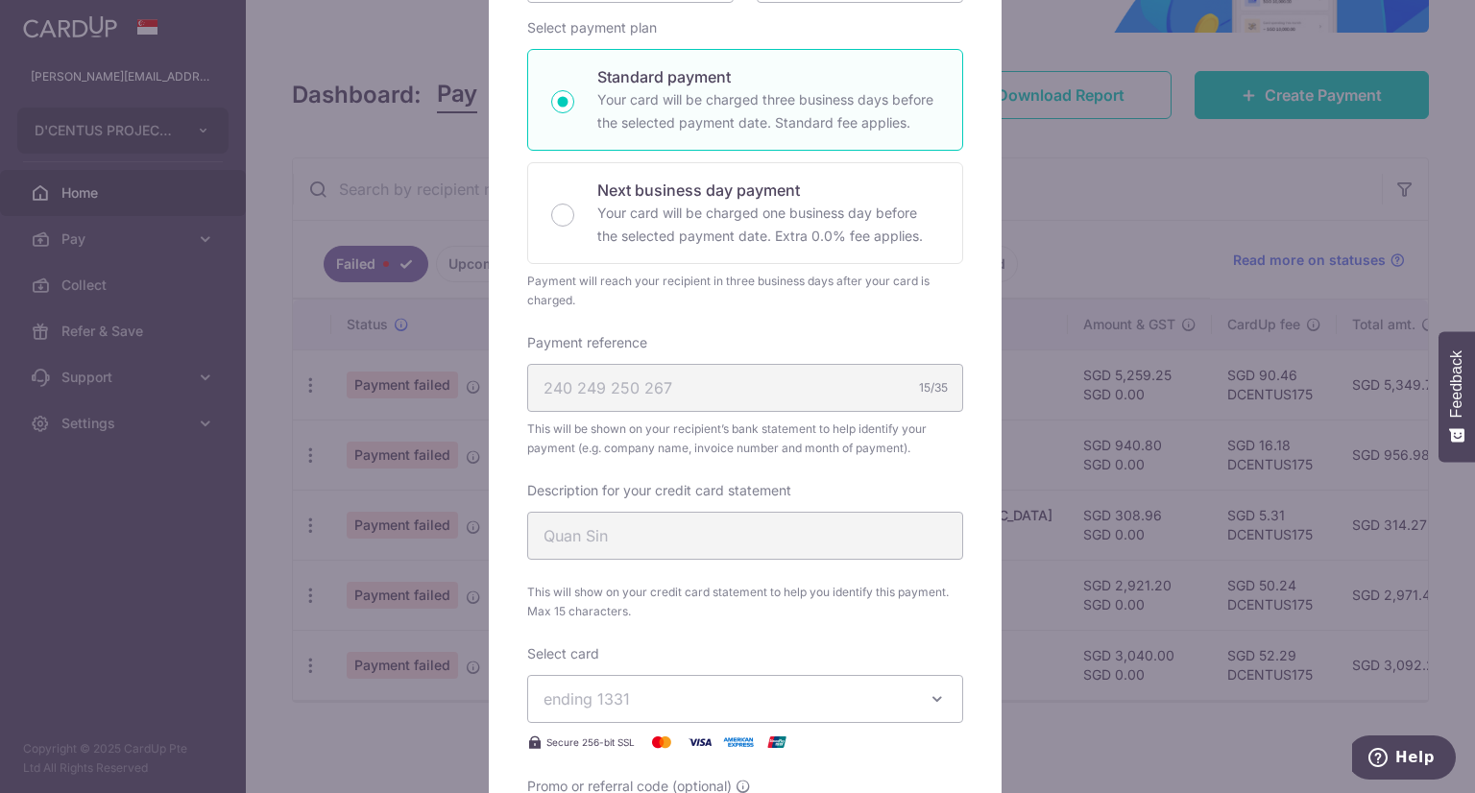
scroll to position [576, 0]
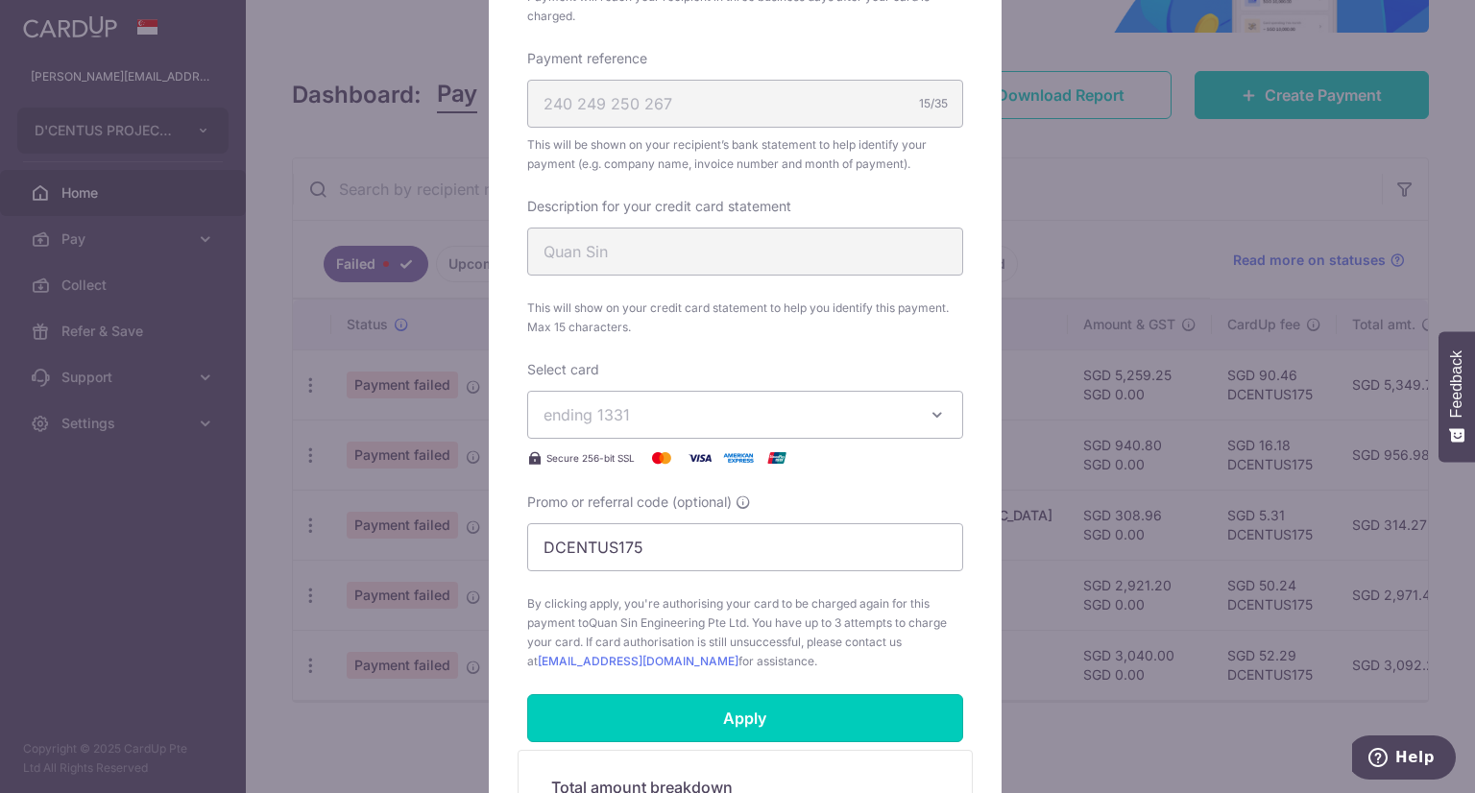
click at [730, 719] on input "Apply" at bounding box center [745, 718] width 436 height 48
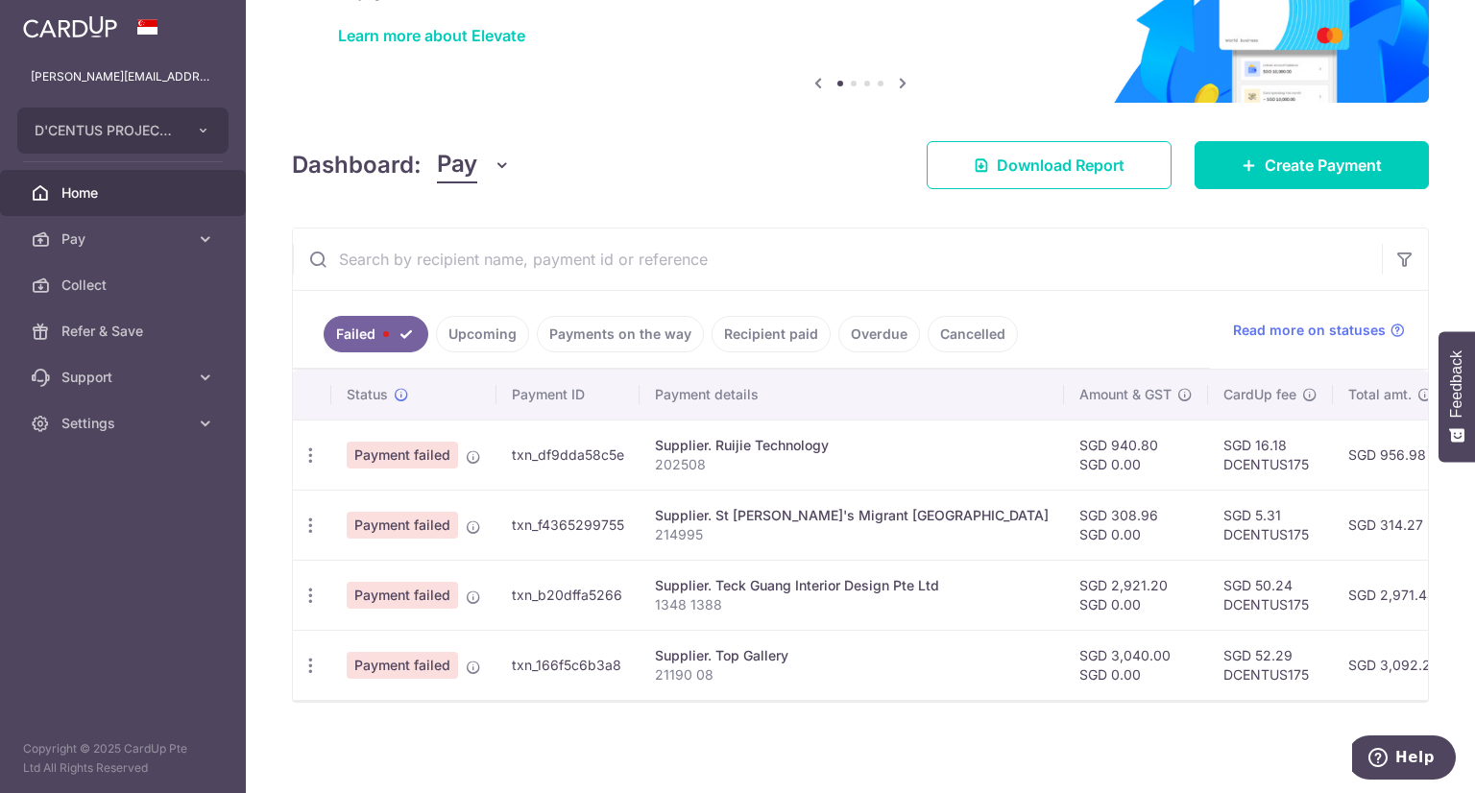
scroll to position [150, 0]
click at [307, 447] on icon "button" at bounding box center [311, 455] width 20 height 20
click at [356, 504] on span "Update payment" at bounding box center [413, 507] width 131 height 23
radio input "true"
type input "940.80"
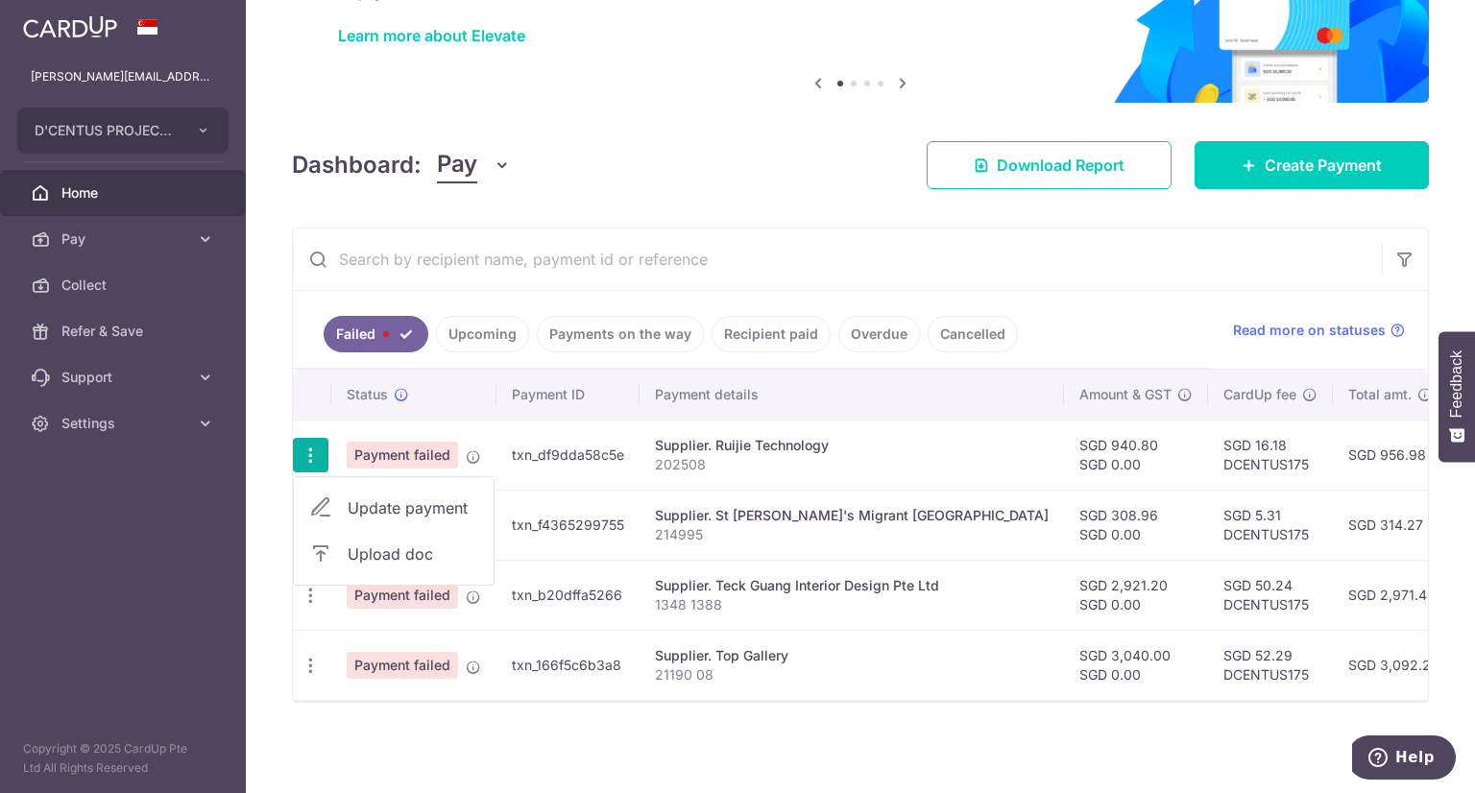
type input "0.00"
type input "202508"
type input "Ruijie"
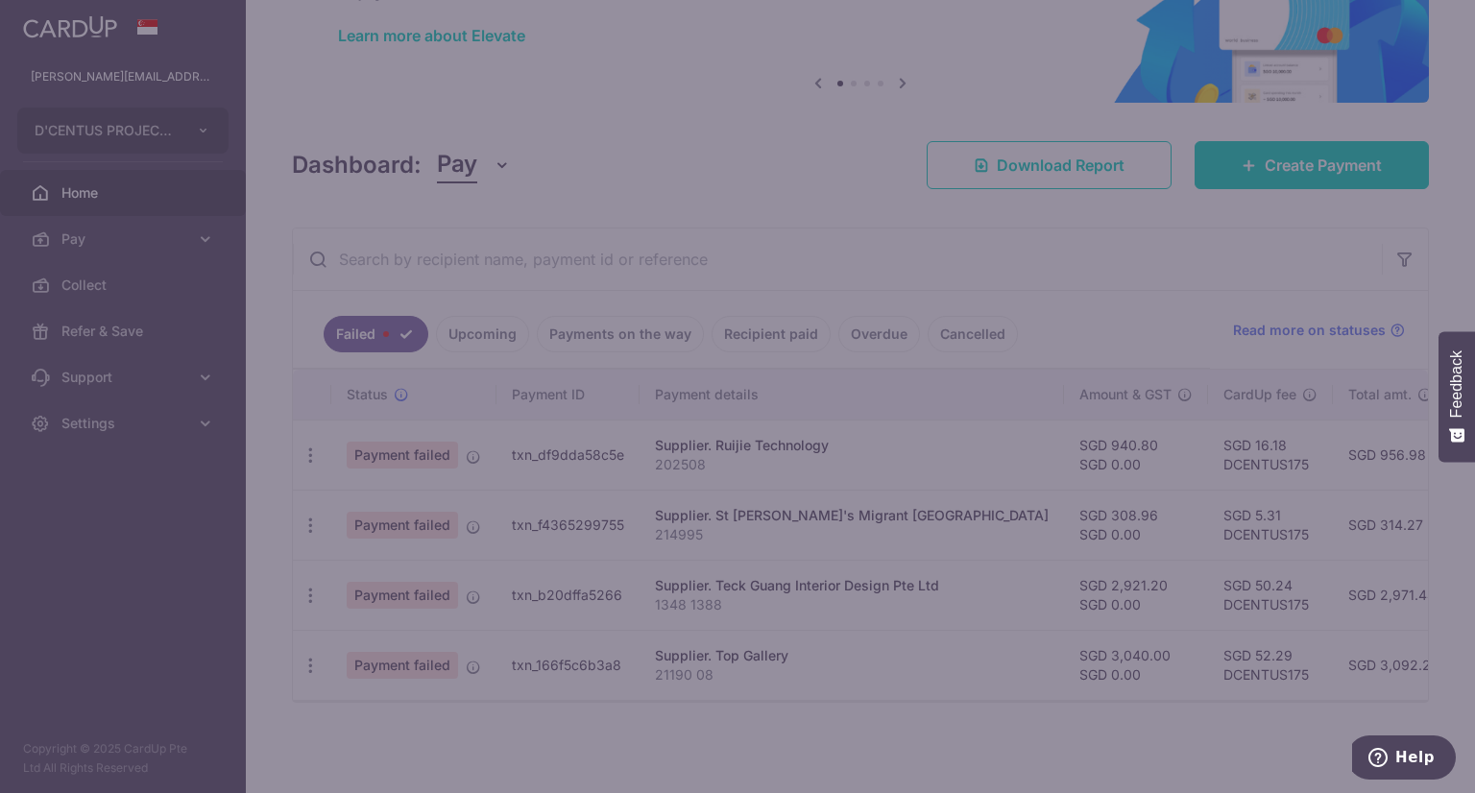
type input "DCENTUS175"
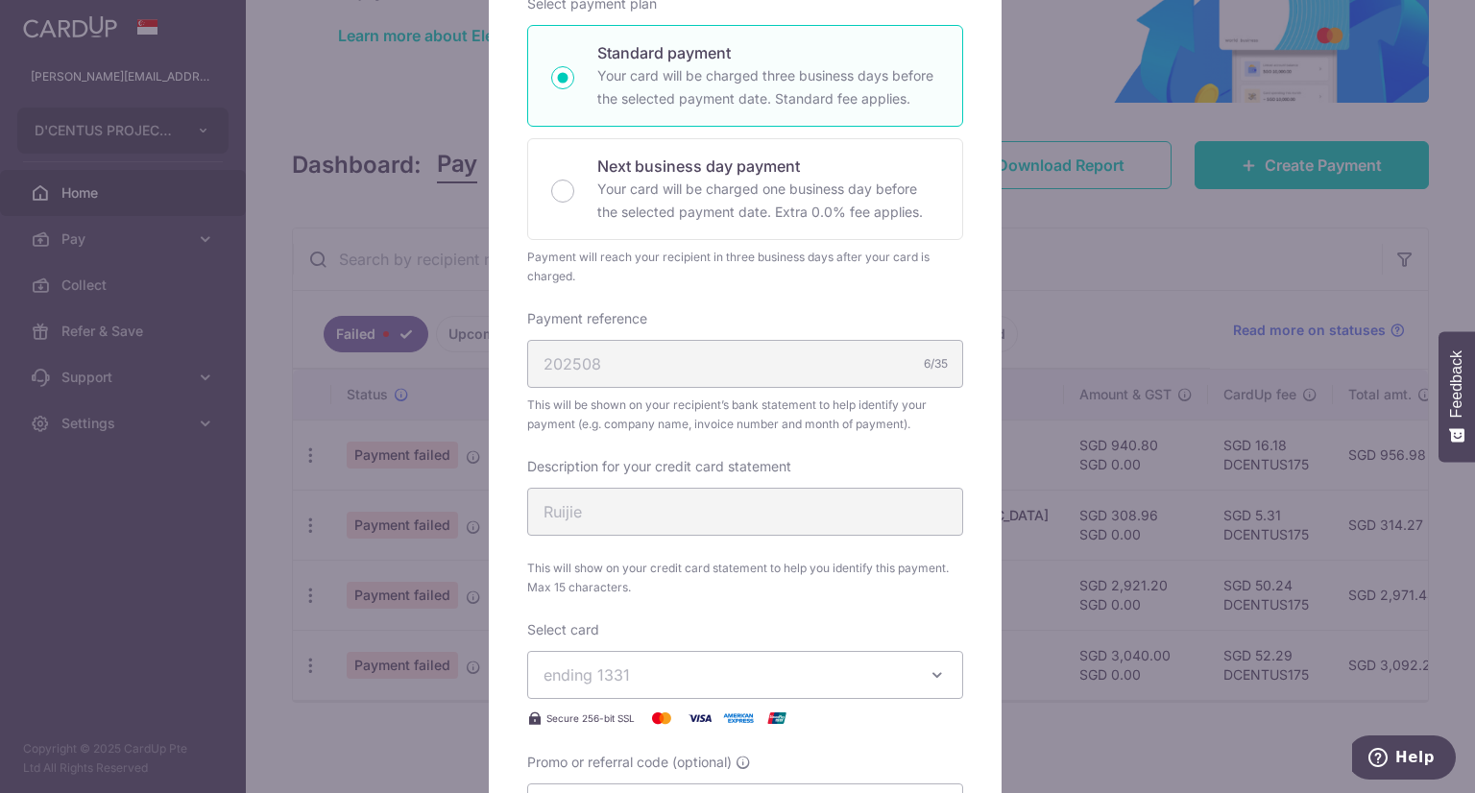
scroll to position [576, 0]
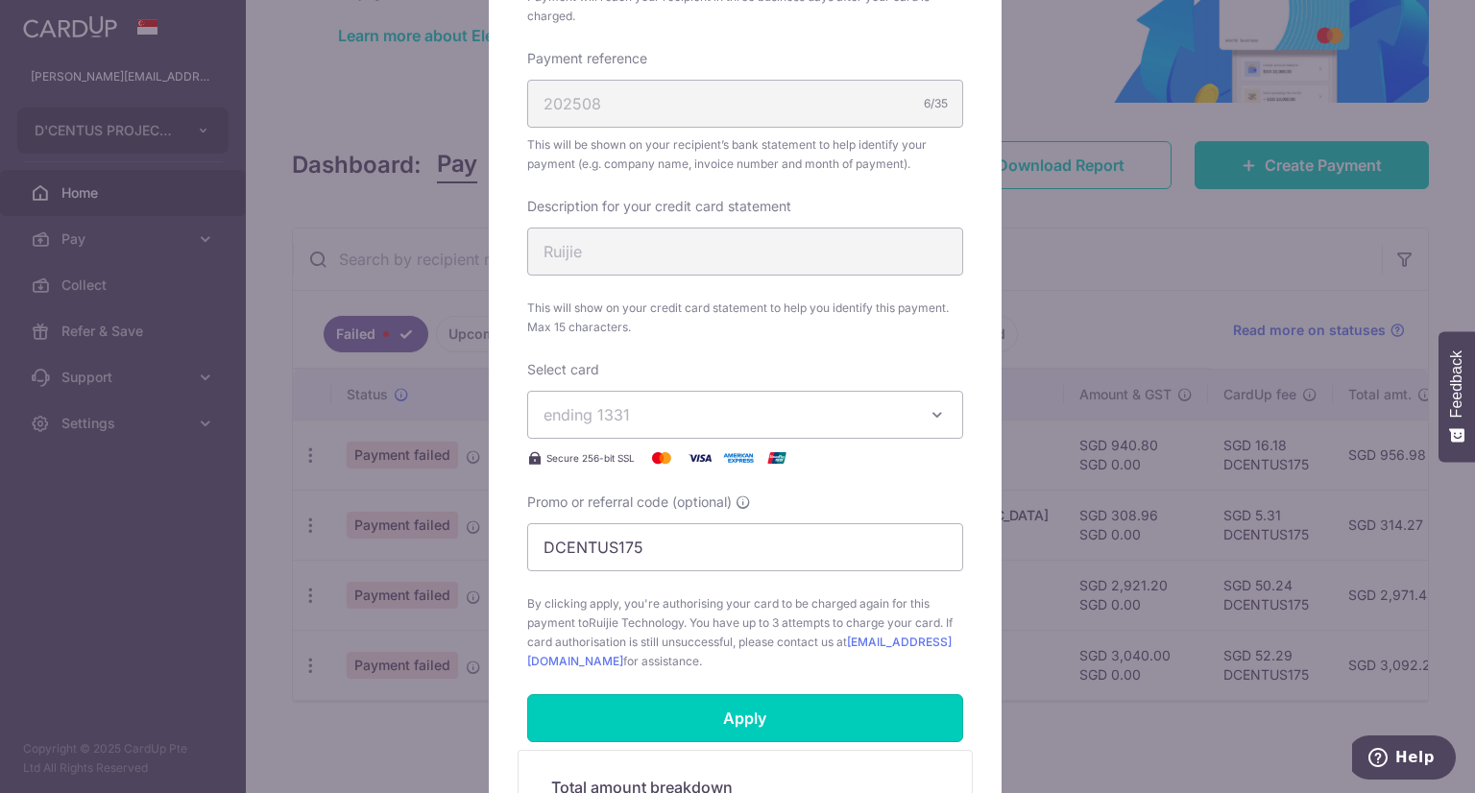
click at [710, 716] on input "Apply" at bounding box center [745, 718] width 436 height 48
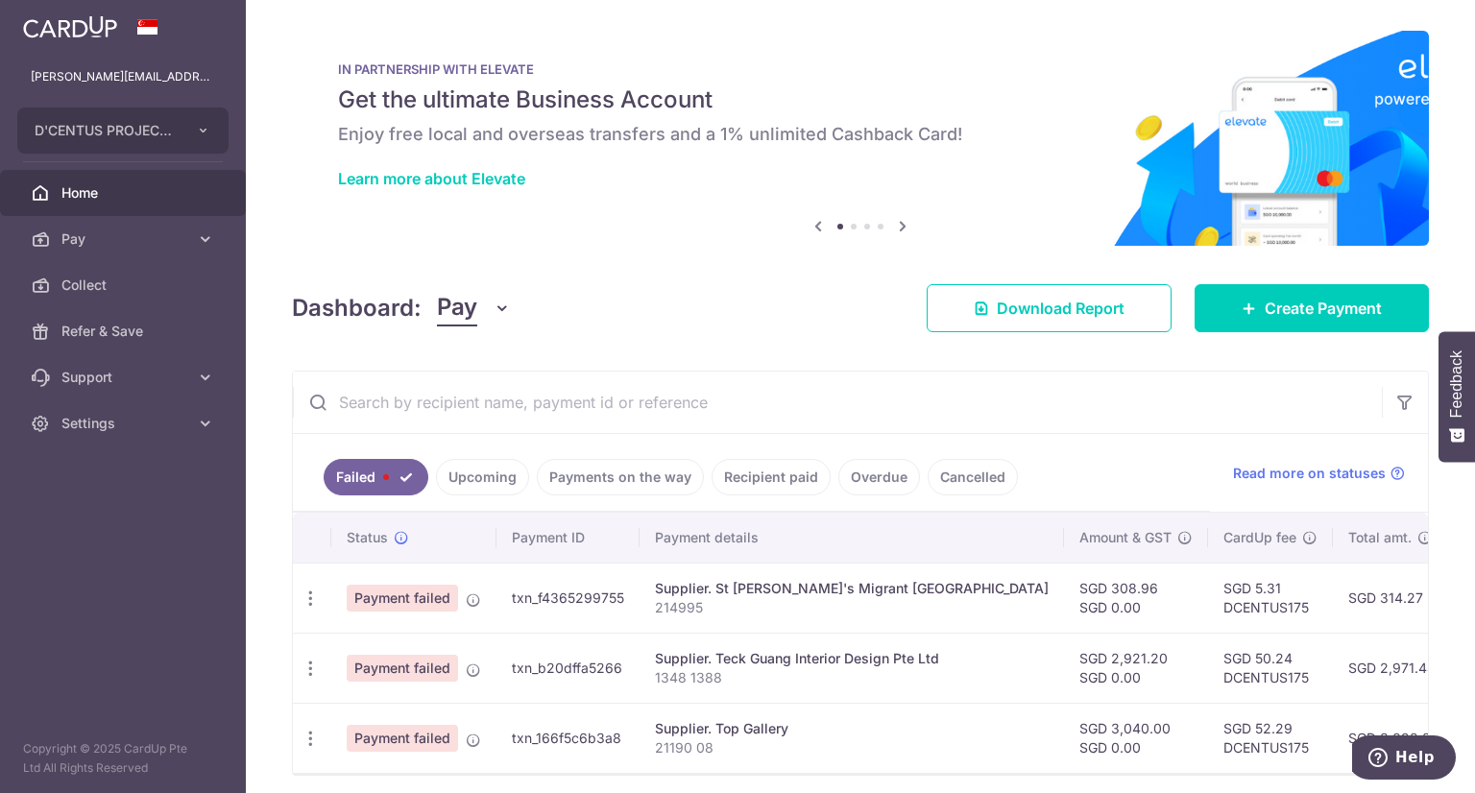
click at [314, 592] on icon "button" at bounding box center [311, 599] width 20 height 20
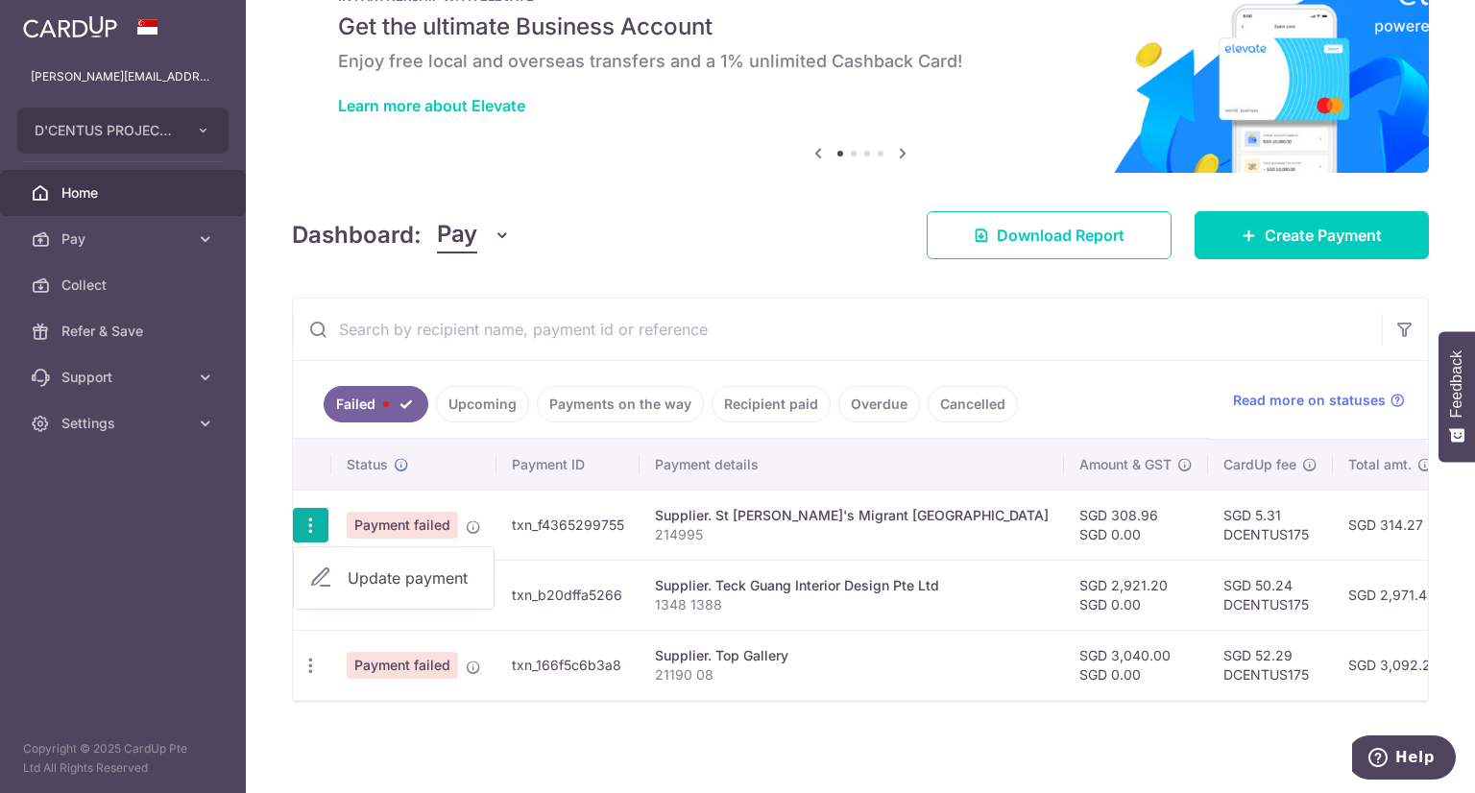
click at [412, 569] on span "Update payment" at bounding box center [413, 577] width 131 height 23
radio input "true"
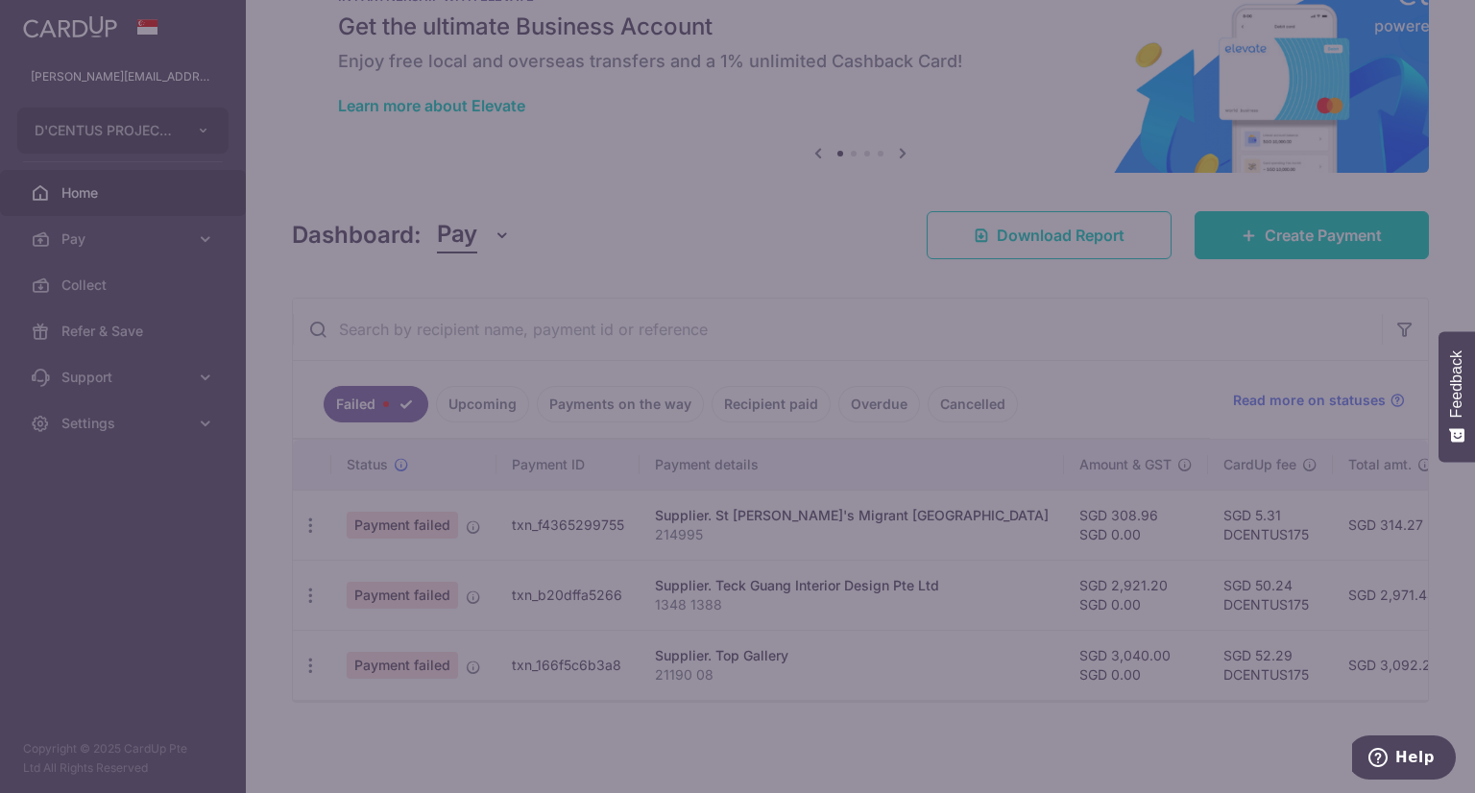
type input "308.96"
type input "0.00"
type input "214995"
type input "St Andrew"
type input "DCENTUS175"
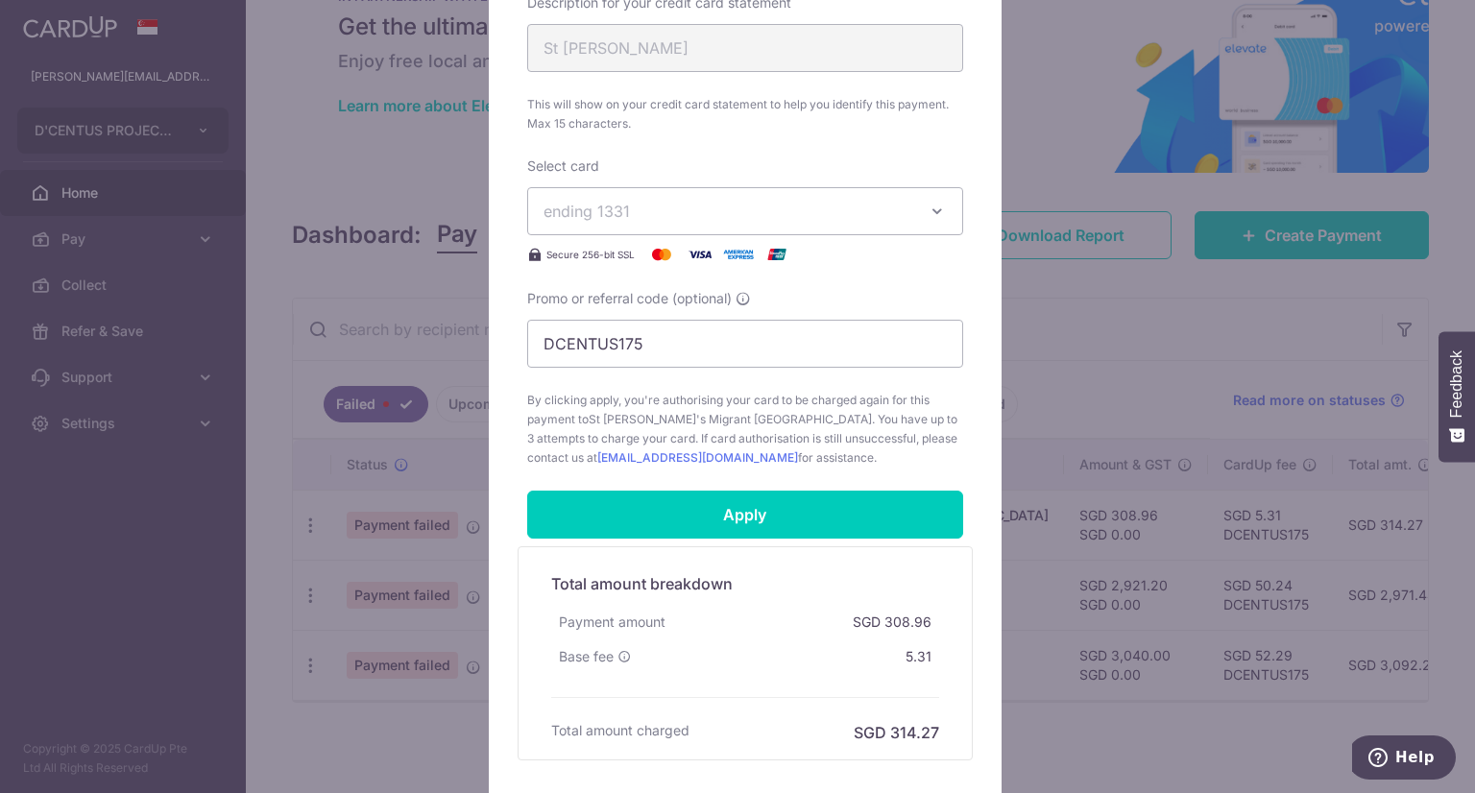
scroll to position [922, 0]
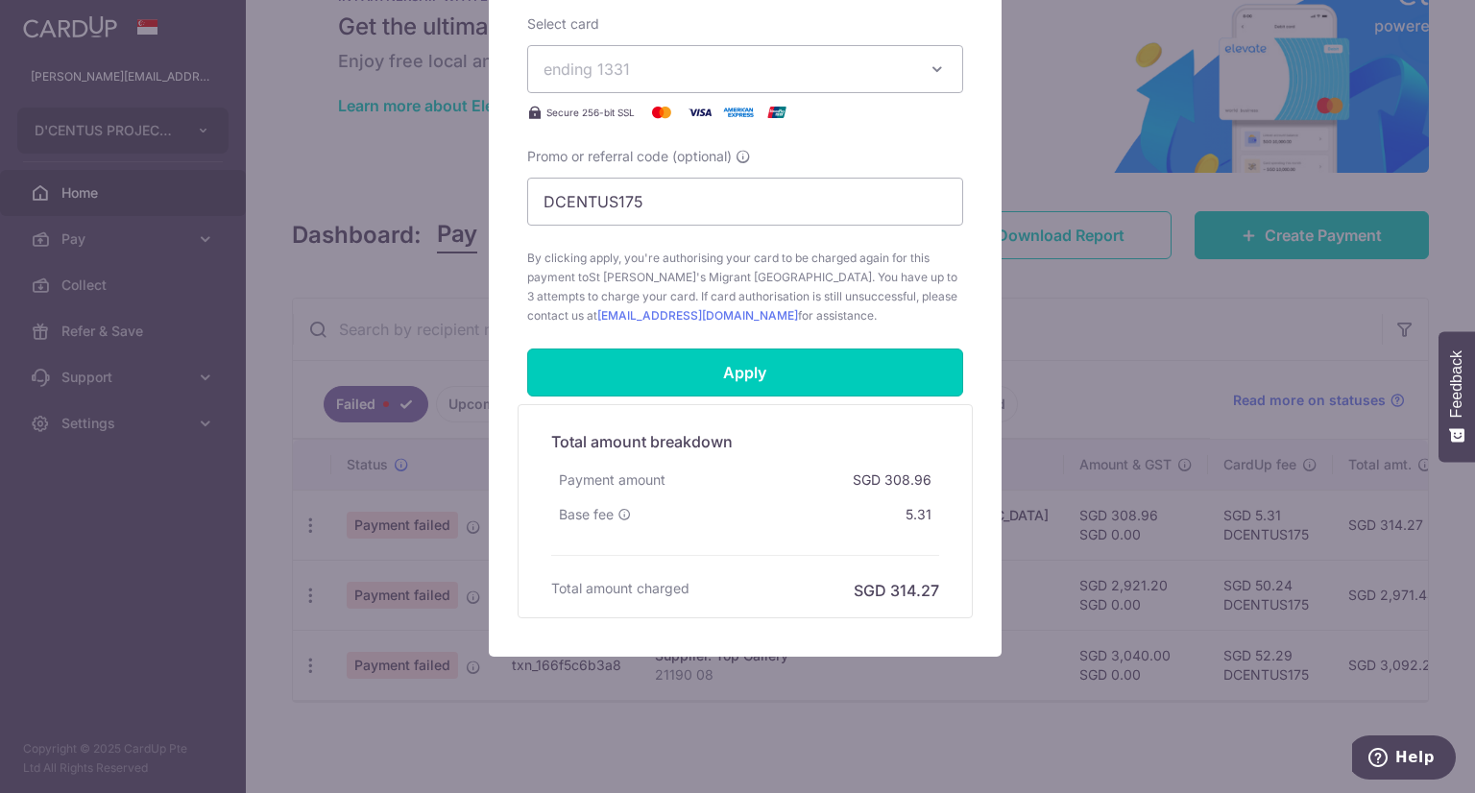
click at [679, 365] on input "Apply" at bounding box center [745, 373] width 436 height 48
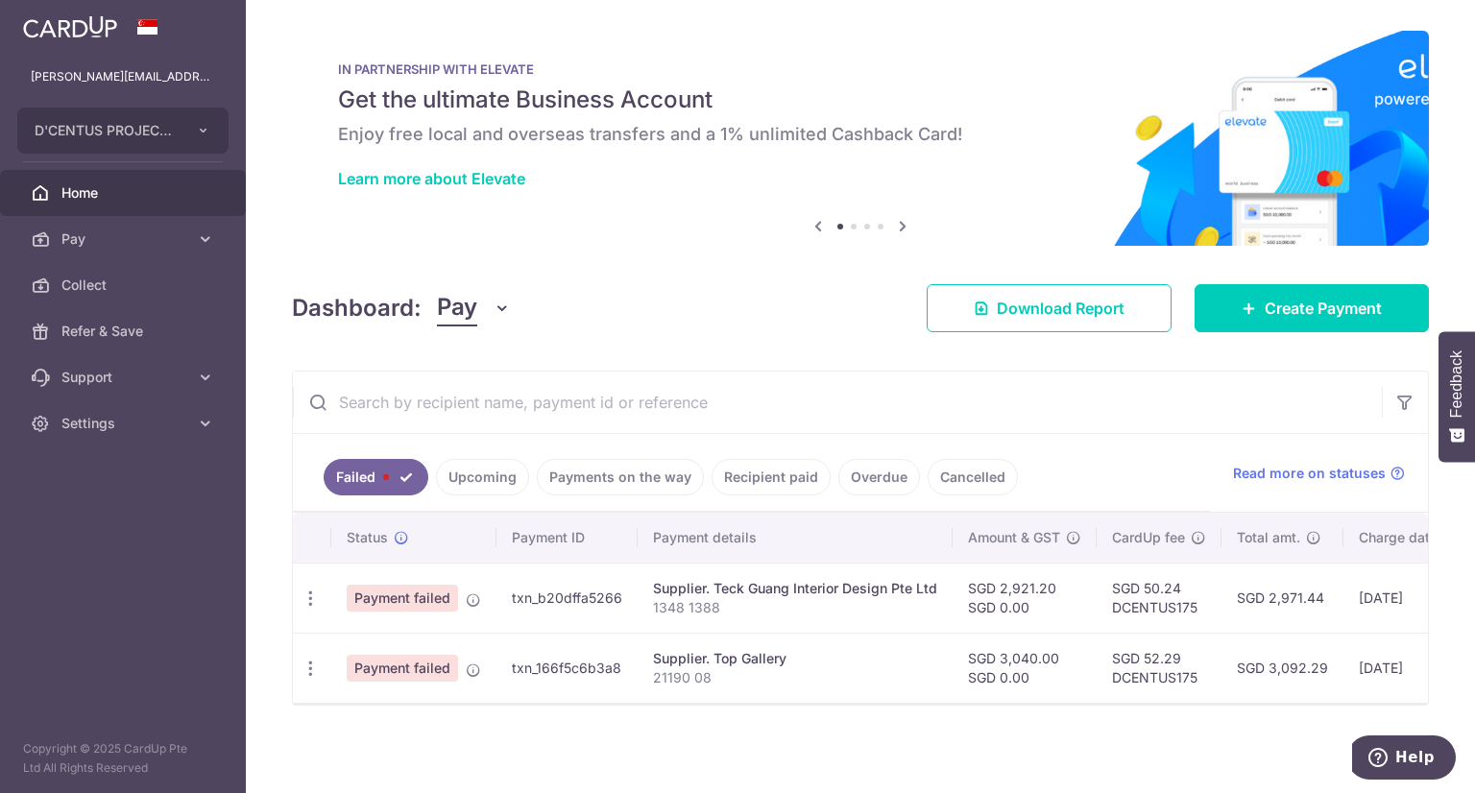
click at [307, 589] on icon "button" at bounding box center [311, 599] width 20 height 20
click at [376, 646] on span "Update payment" at bounding box center [413, 650] width 131 height 23
radio input "true"
type input "2,921.20"
type input "0.00"
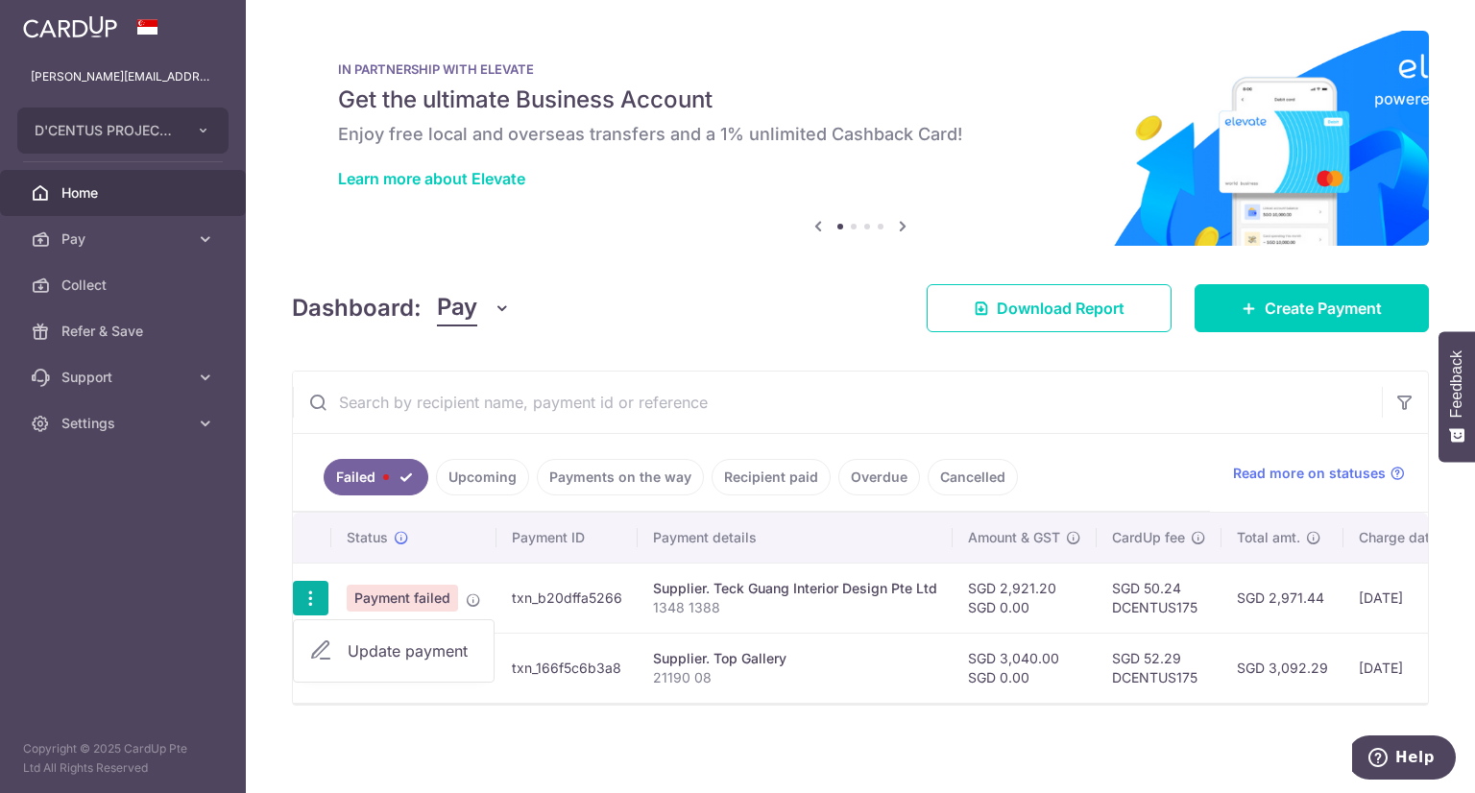
type input "1348 1388"
type input "Teck Guang"
type input "DCENTUS175"
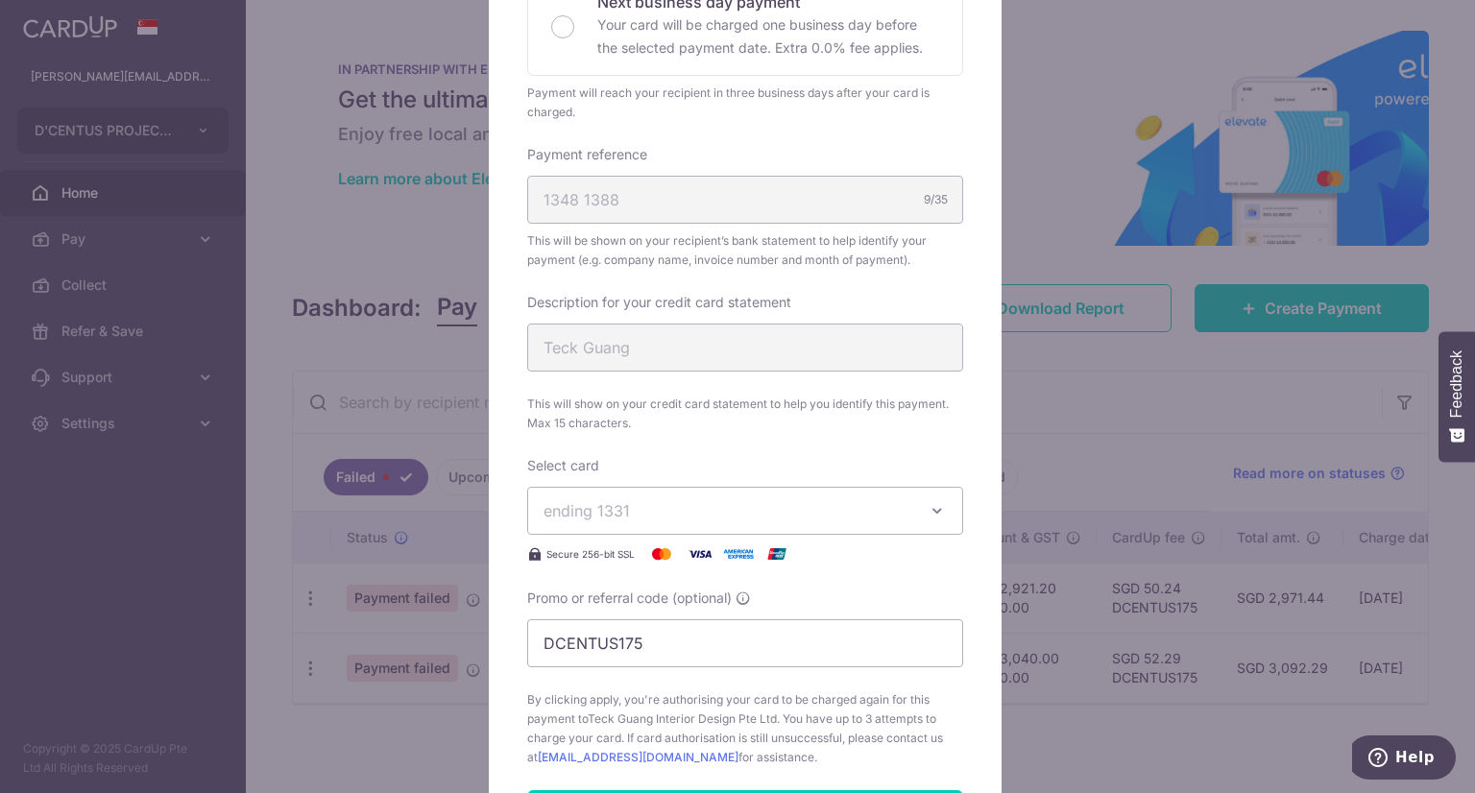
scroll to position [922, 0]
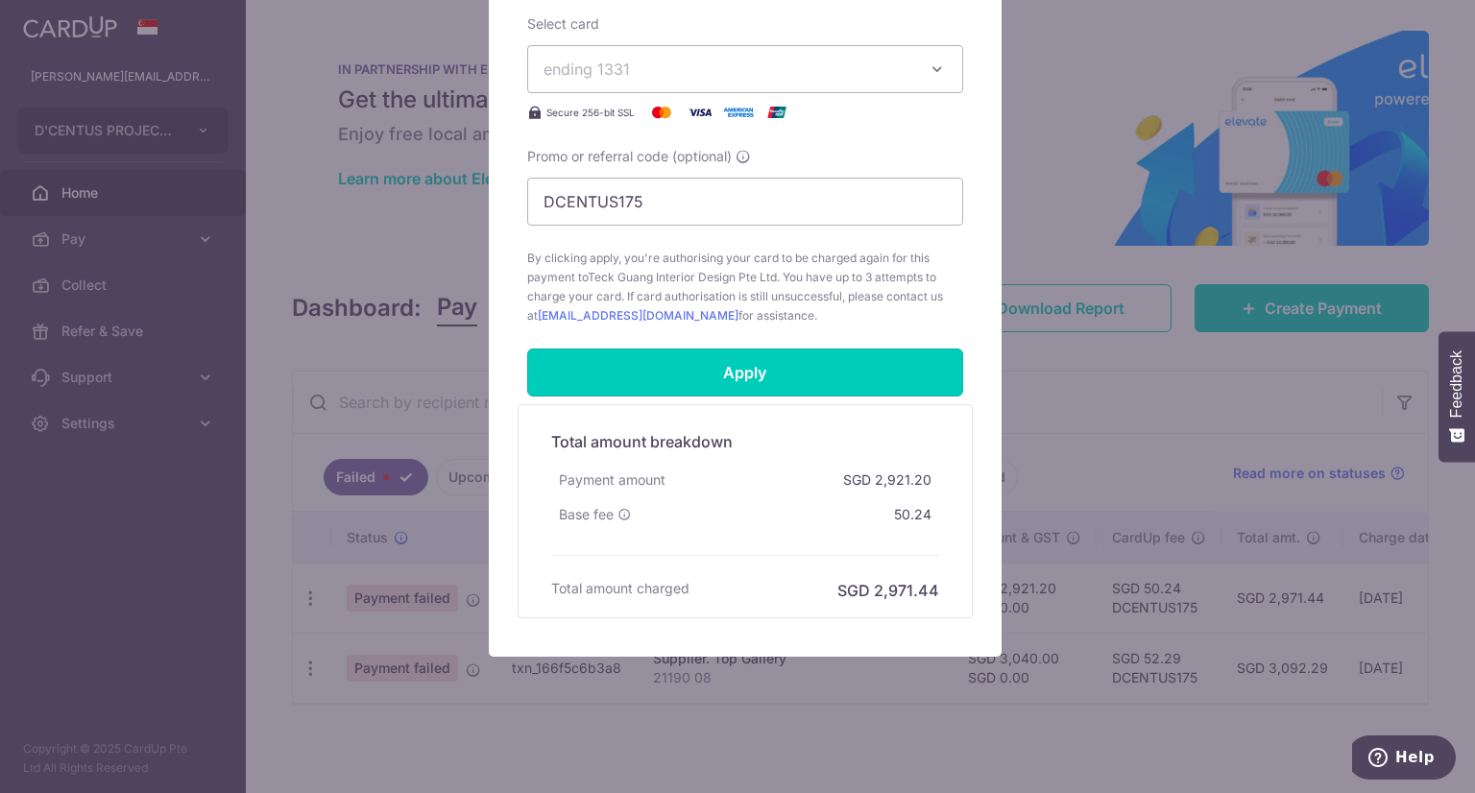
click at [751, 364] on input "Apply" at bounding box center [745, 373] width 436 height 48
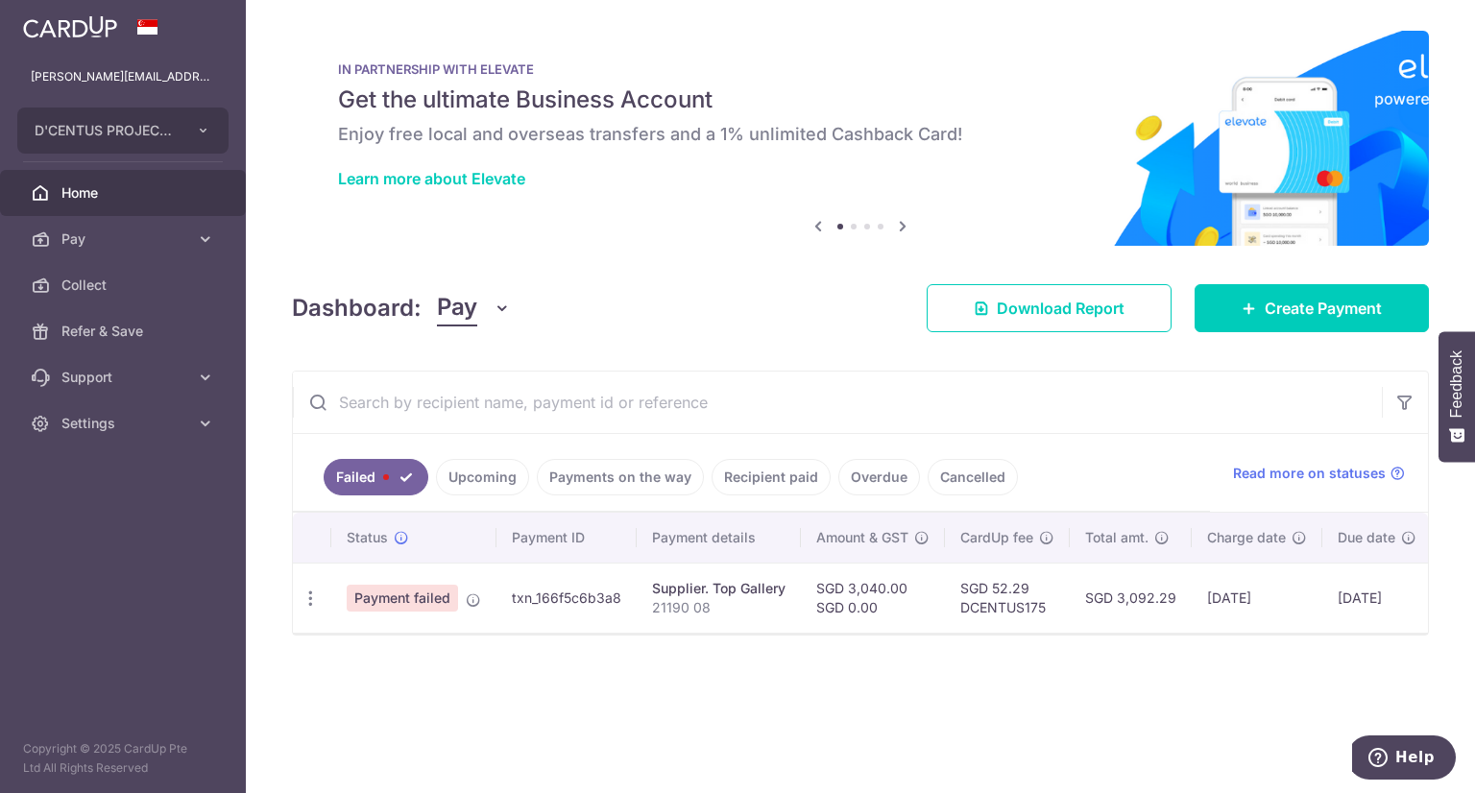
click at [307, 592] on icon "button" at bounding box center [311, 599] width 20 height 20
click at [373, 646] on span "Update payment" at bounding box center [413, 650] width 131 height 23
radio input "true"
type input "3,040.00"
type input "0.00"
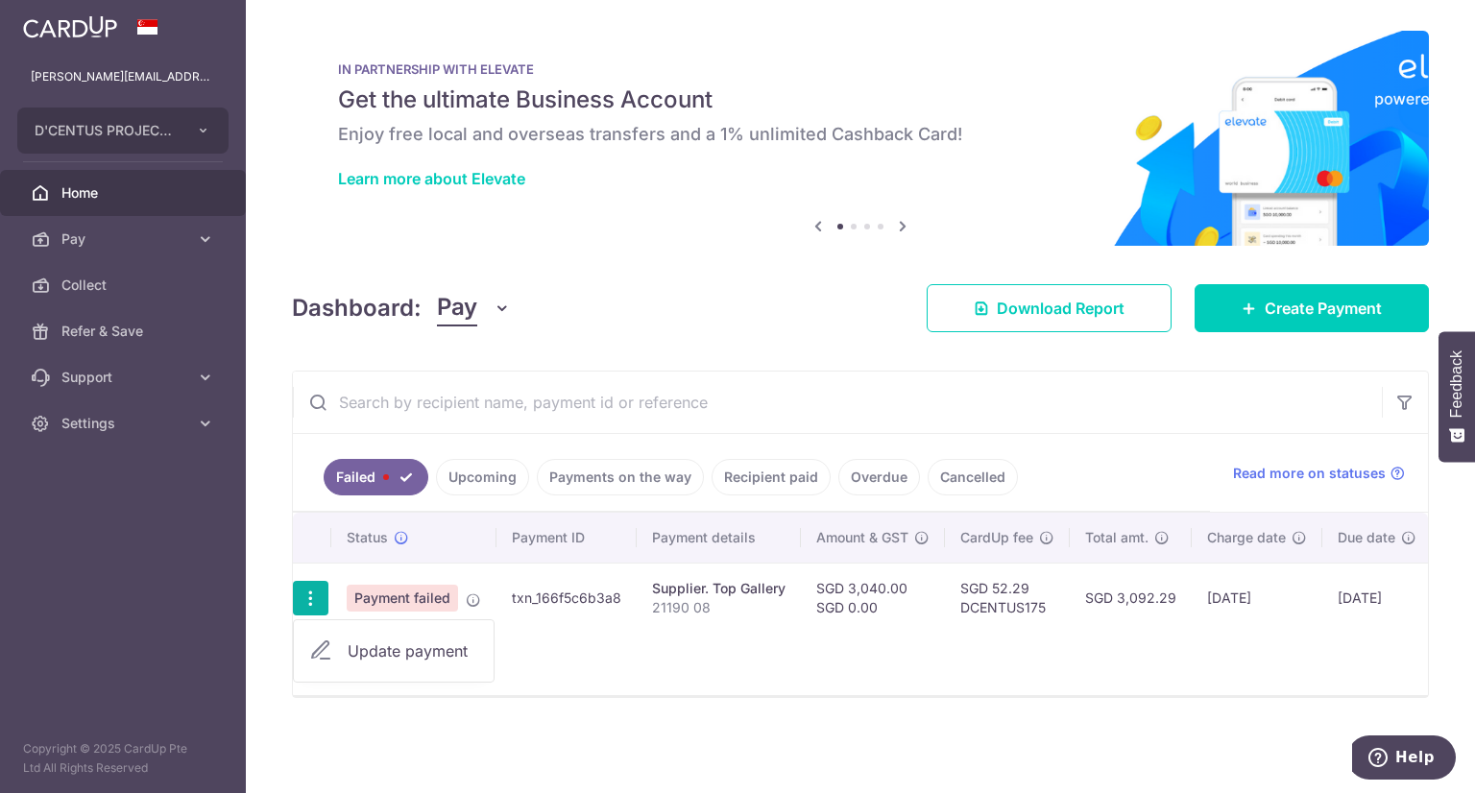
type input "21190 08"
type input "Top Gallery"
type input "DCENTUS175"
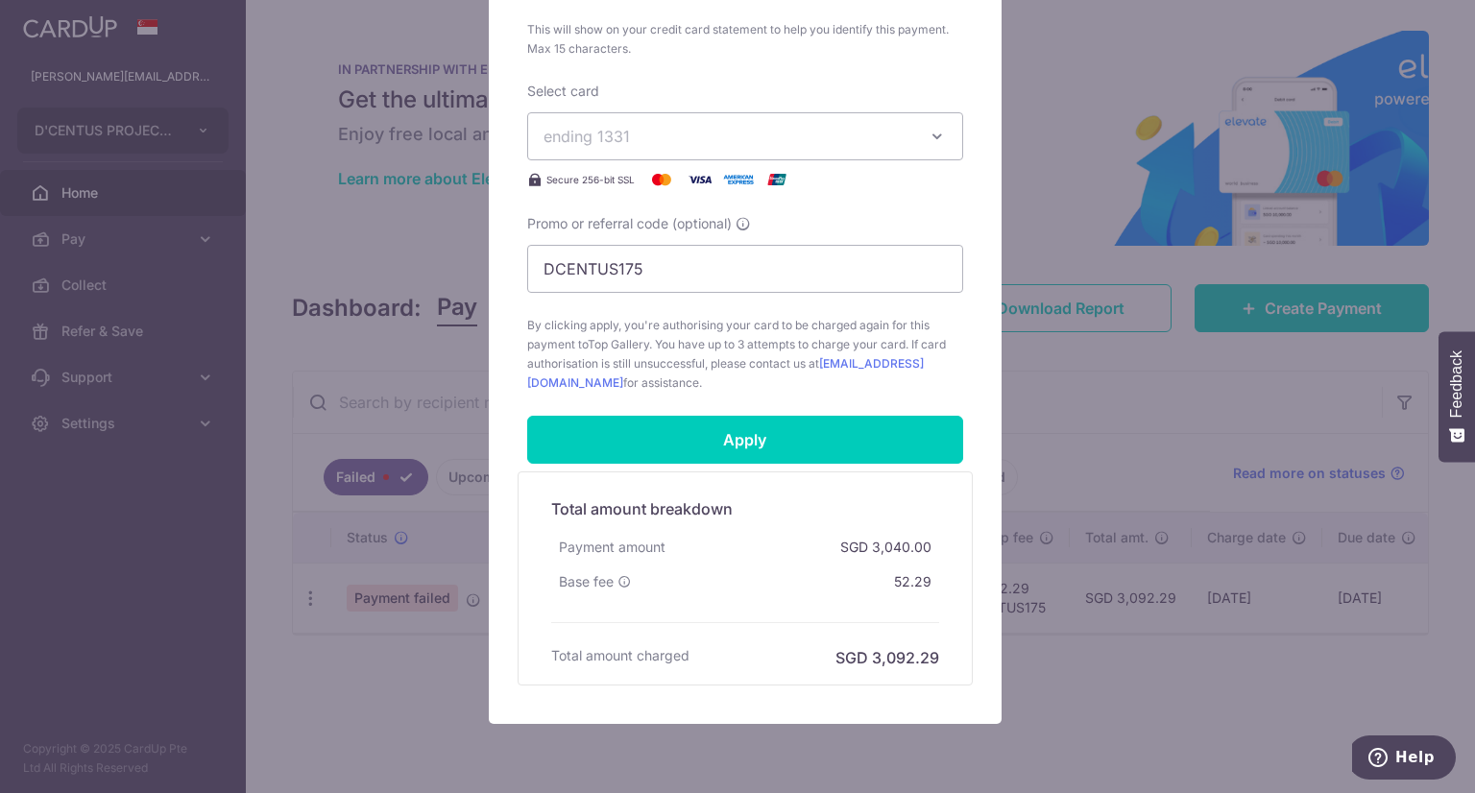
scroll to position [922, 0]
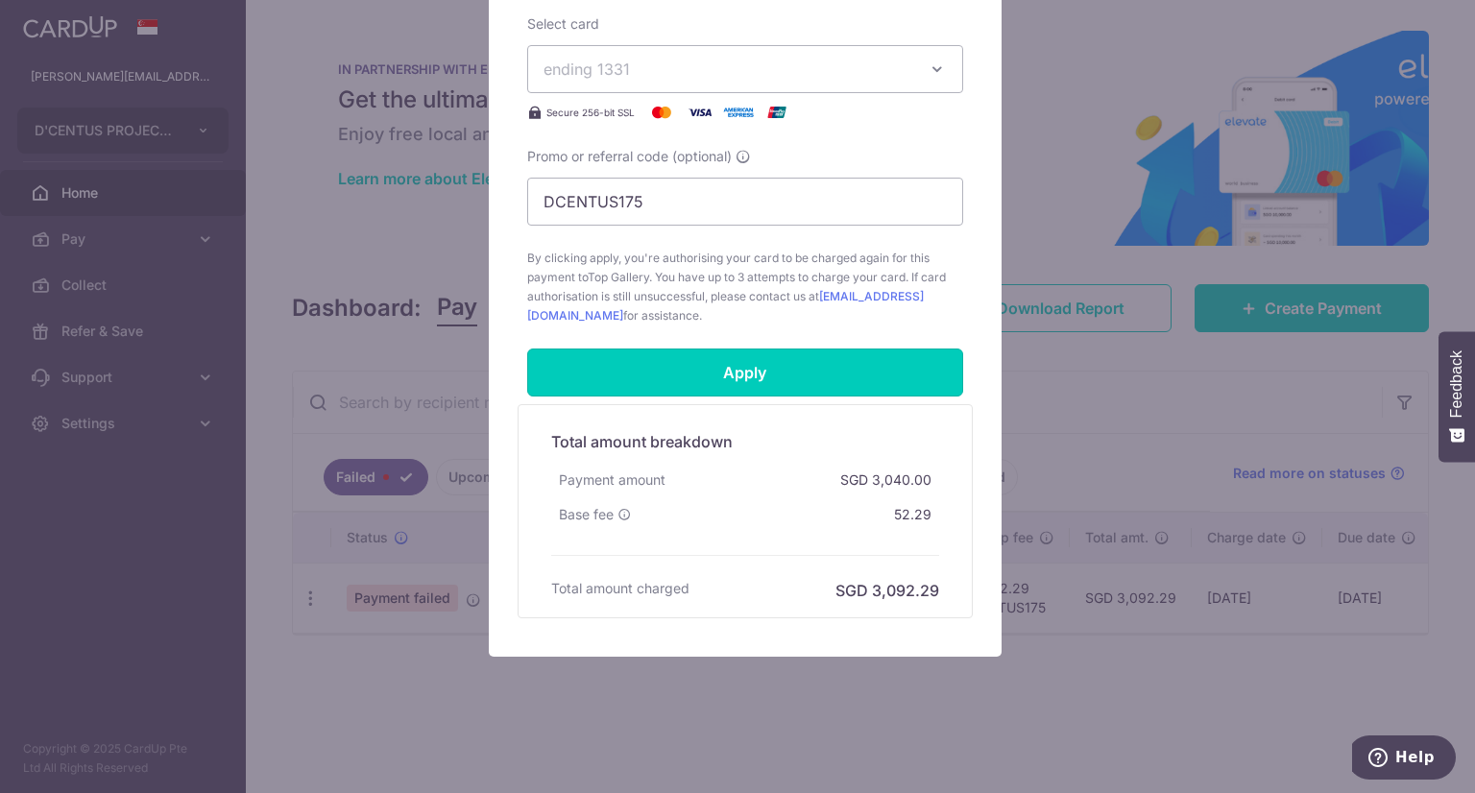
click at [736, 368] on input "Apply" at bounding box center [745, 373] width 436 height 48
